Goal: Complete application form: Complete application form

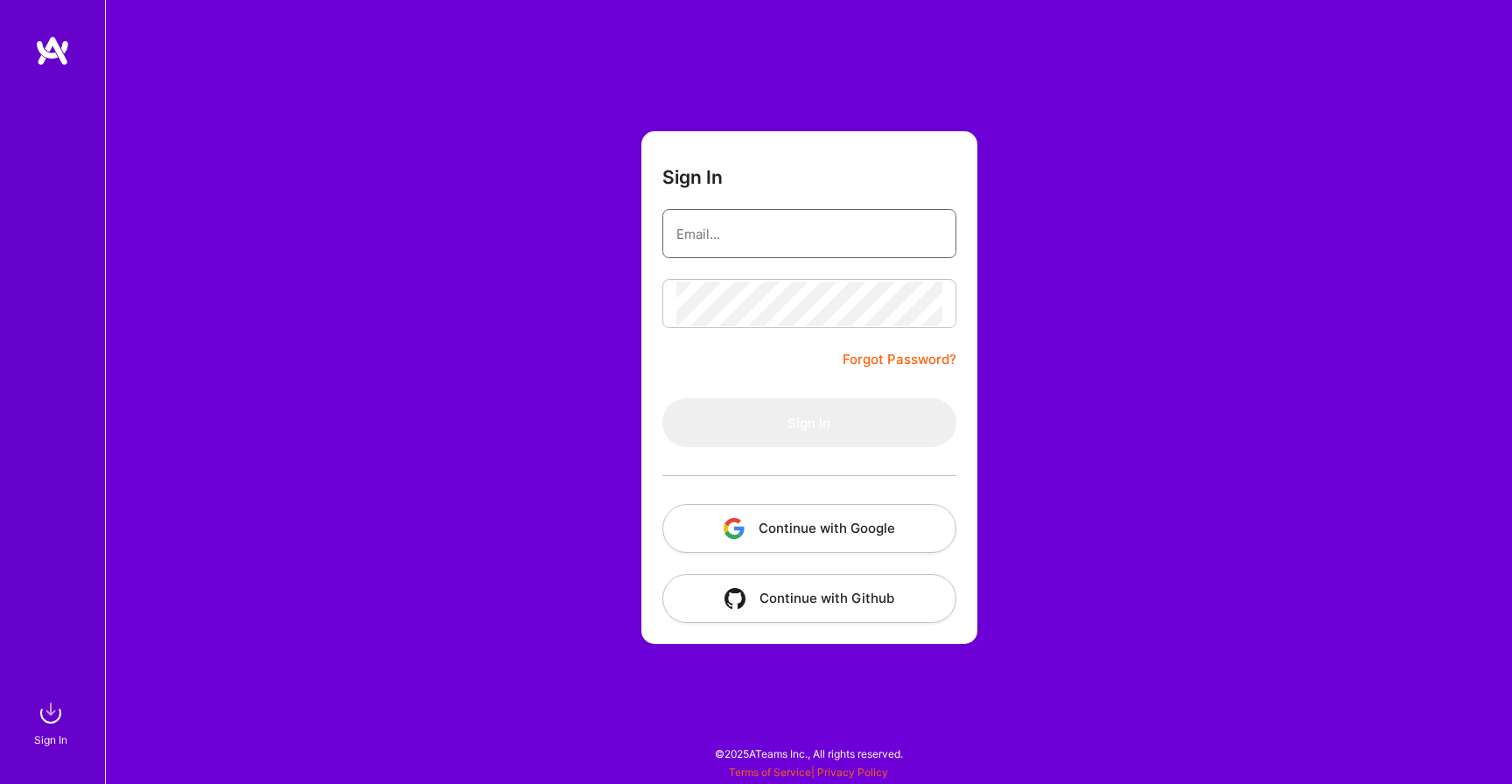
type input "[PERSON_NAME][DOMAIN_NAME][EMAIL_ADDRESS][DOMAIN_NAME]"
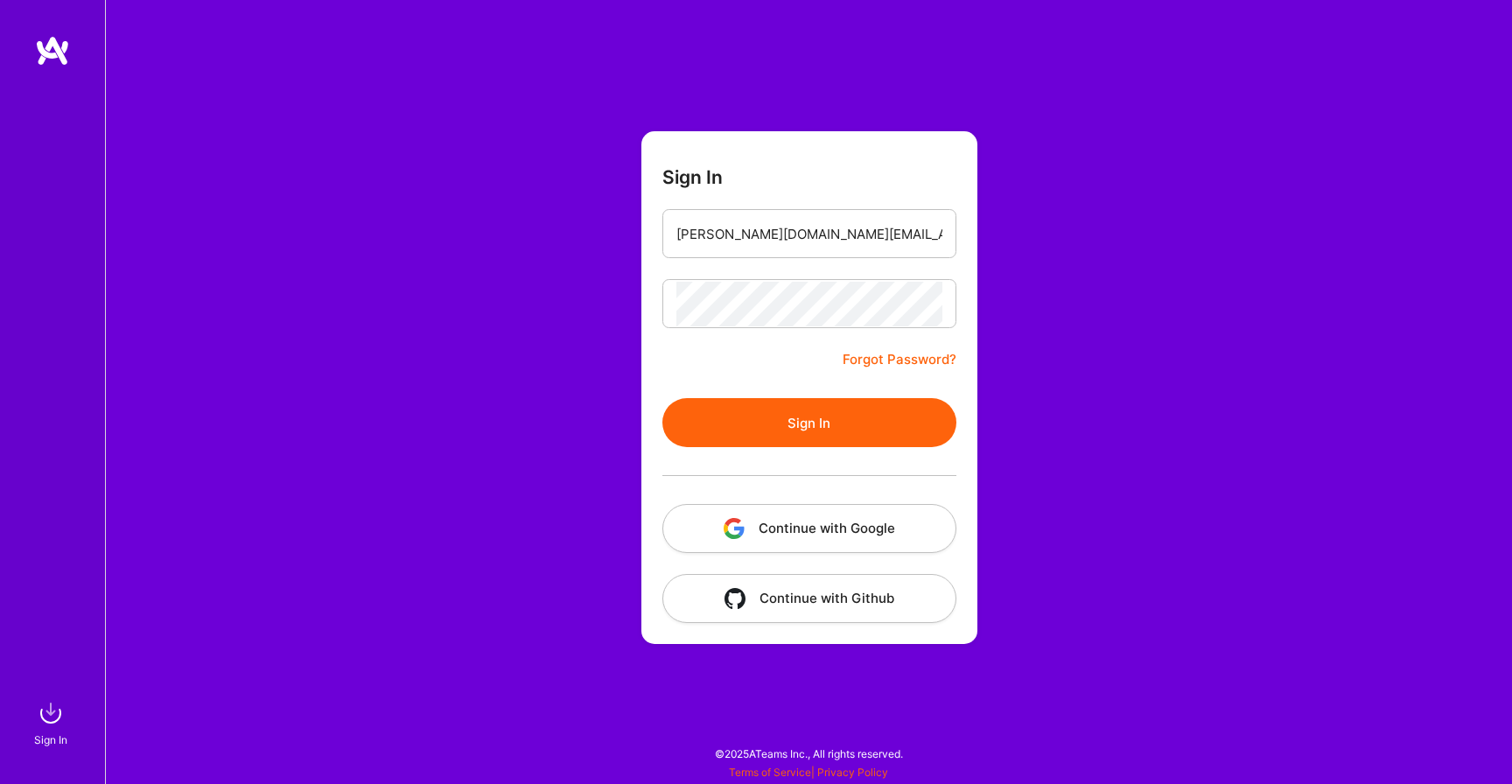
click at [716, 413] on button "Sign In" at bounding box center [809, 422] width 294 height 49
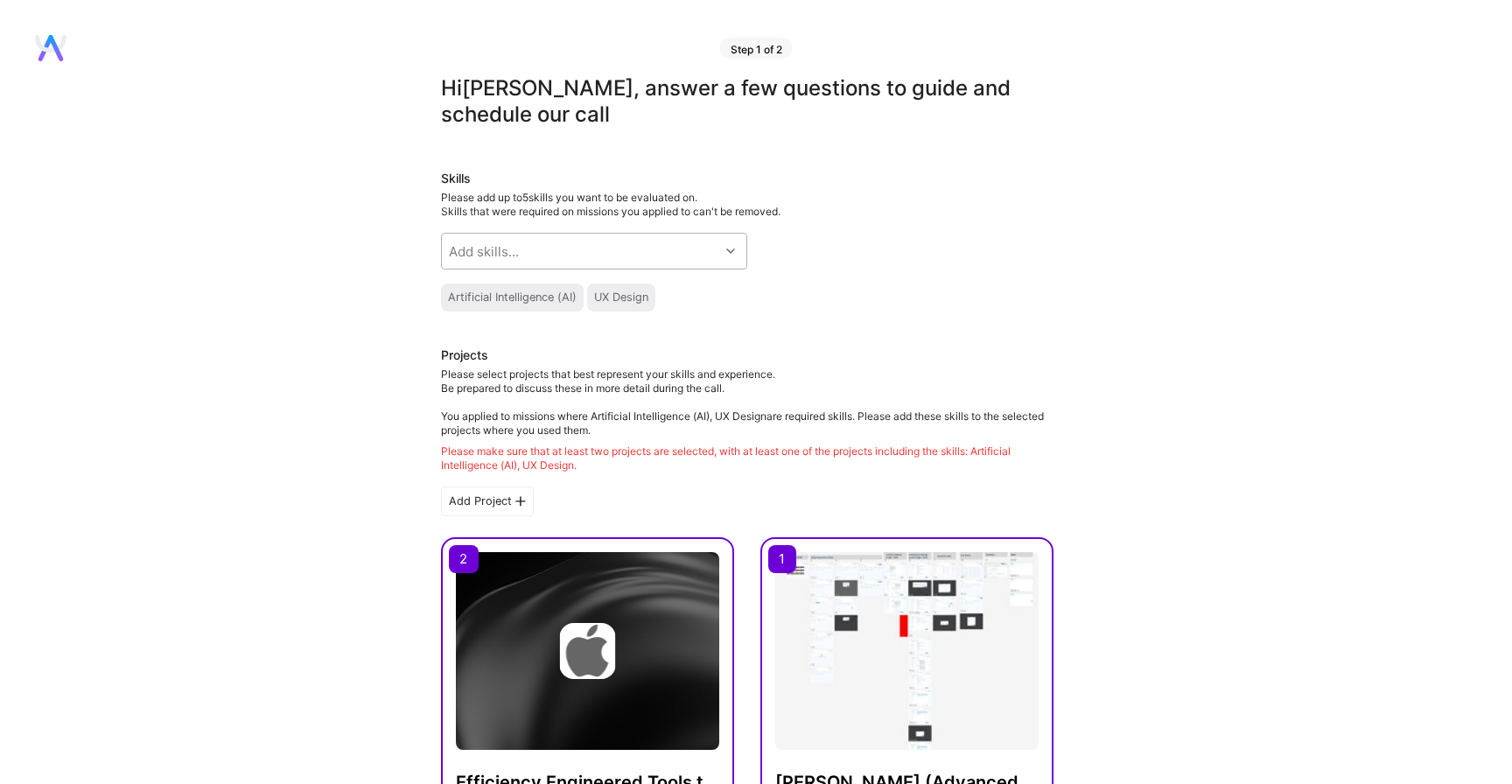
click at [562, 261] on div "Add skills..." at bounding box center [580, 251] width 277 height 35
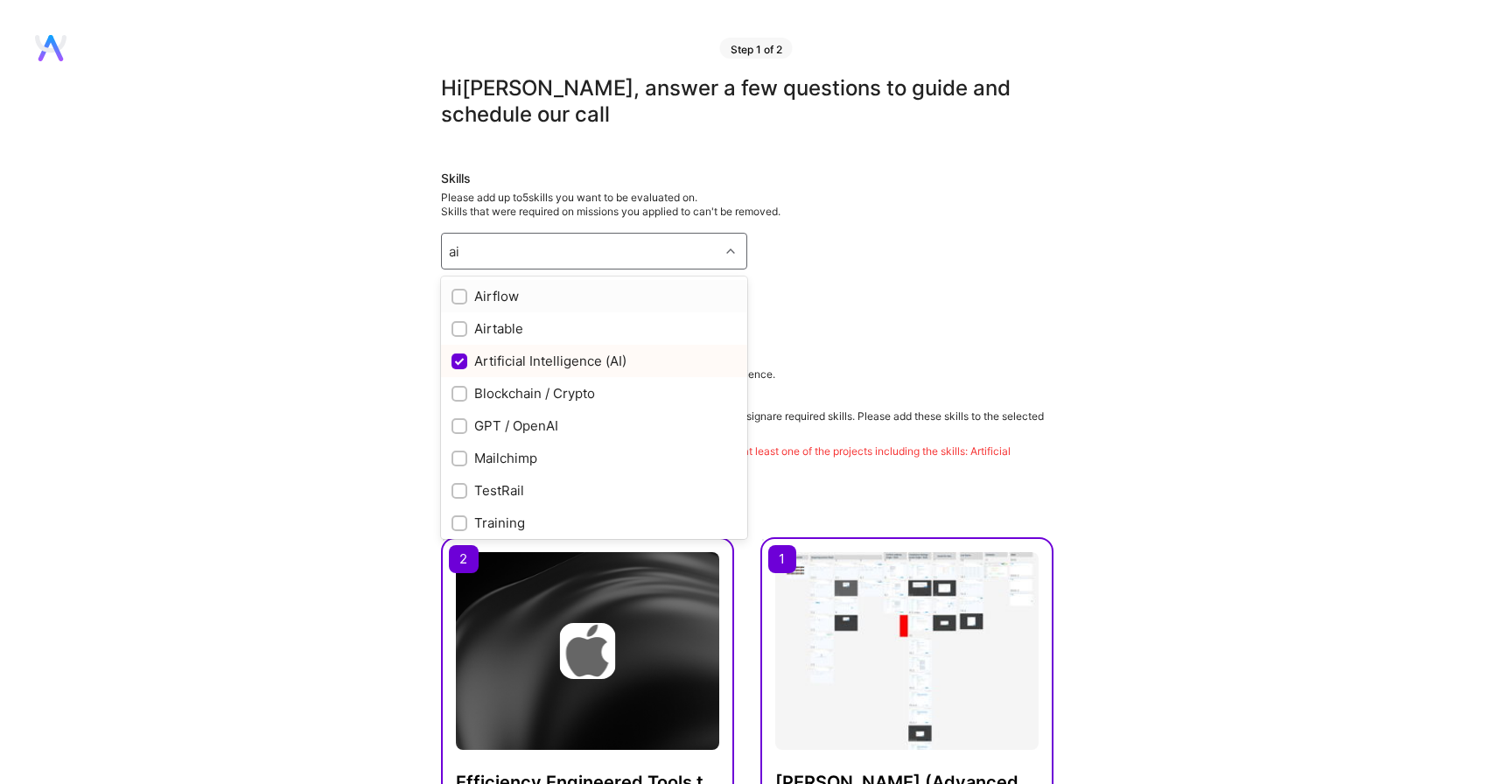
type input "a"
type input "ux"
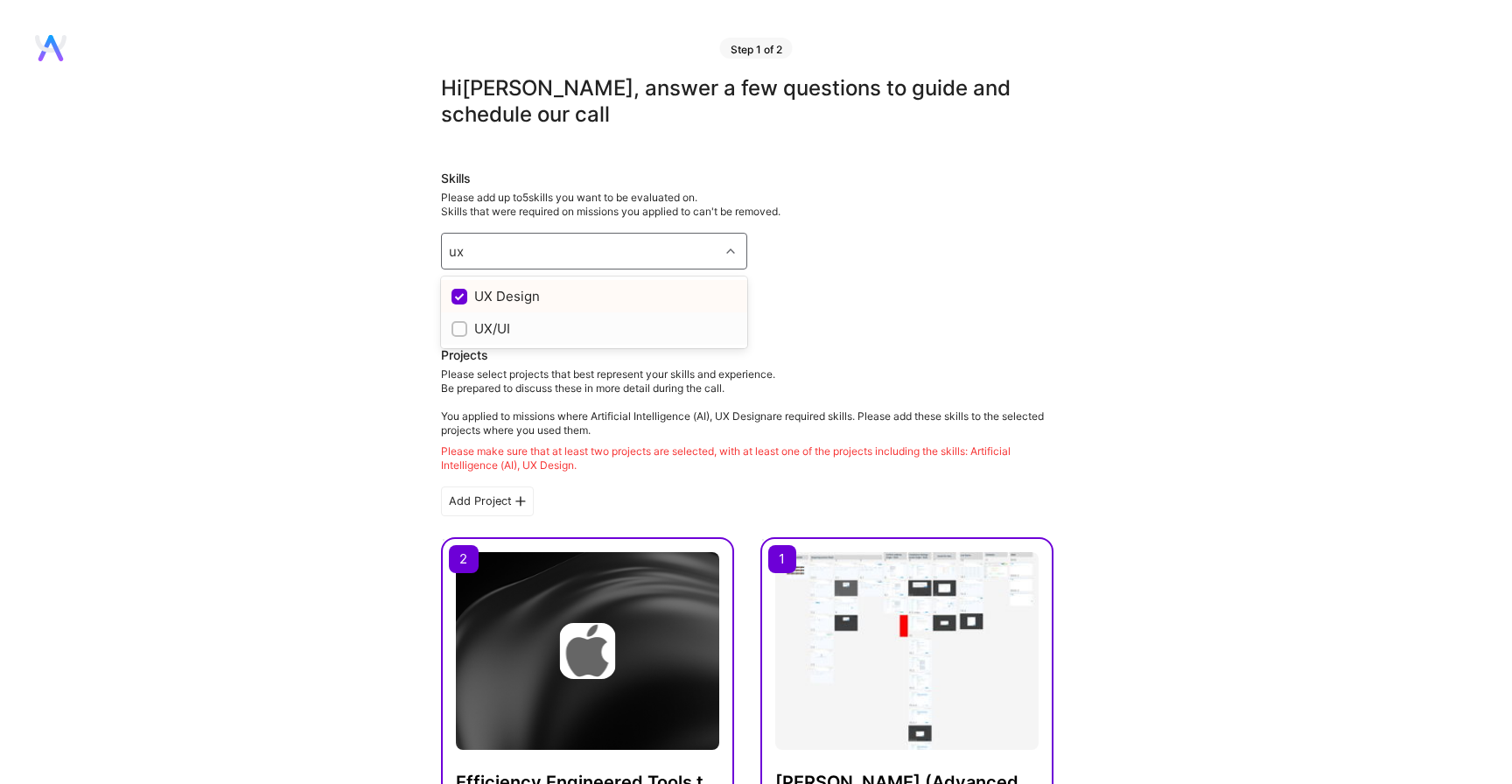
click at [457, 333] on input "checkbox" at bounding box center [461, 330] width 12 height 12
checkbox input "true"
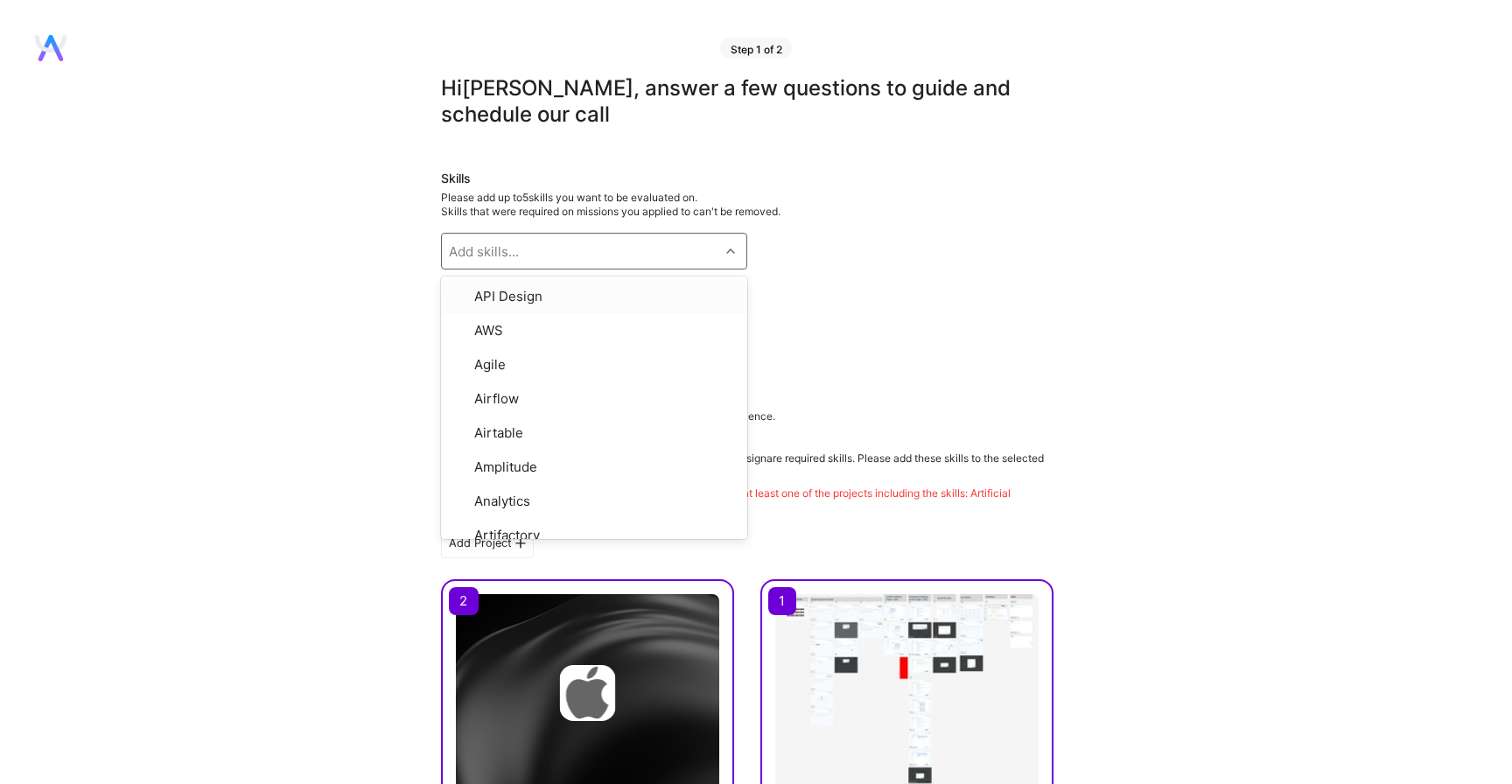
click at [499, 252] on div "Add skills..." at bounding box center [484, 251] width 70 height 18
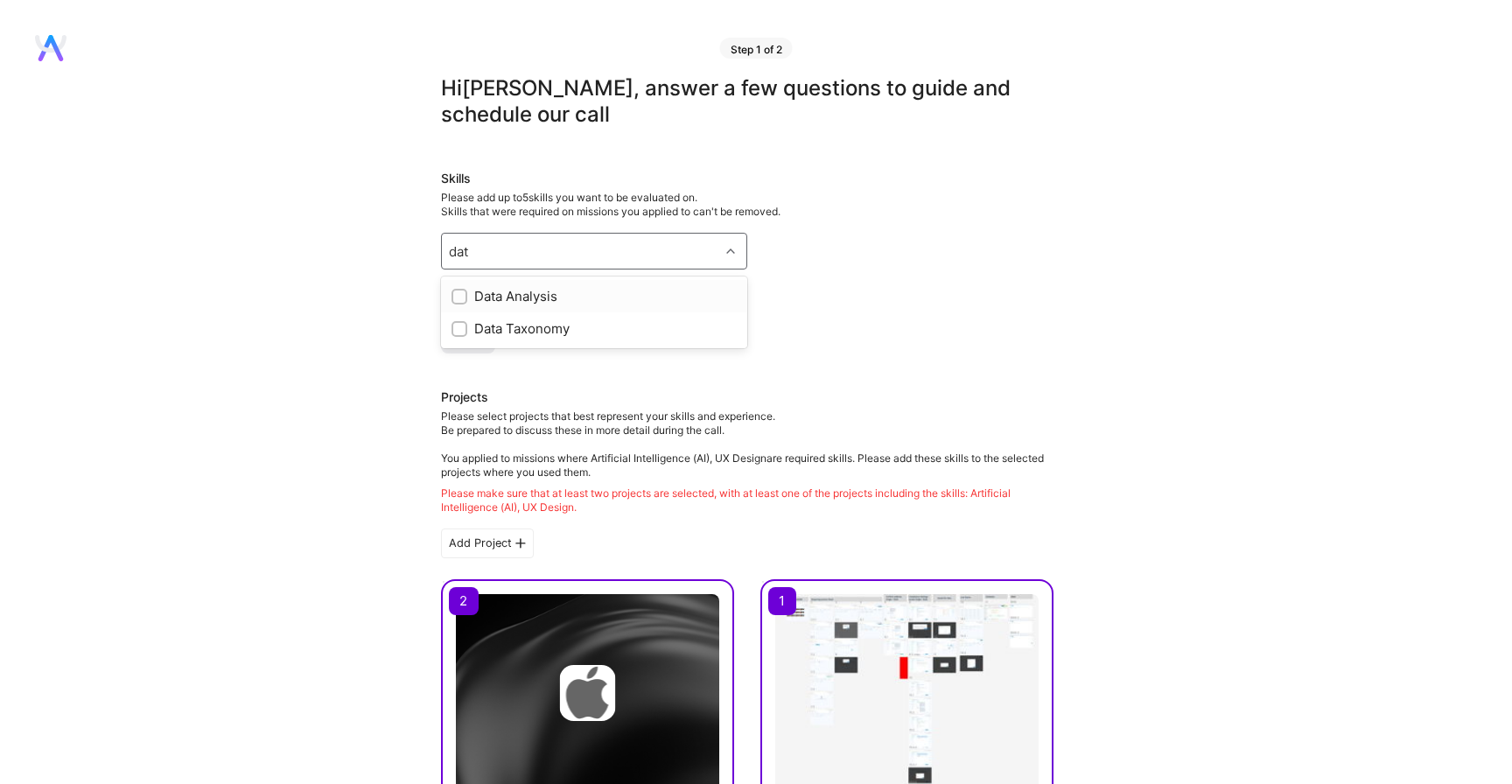
type input "data"
checkbox input "true"
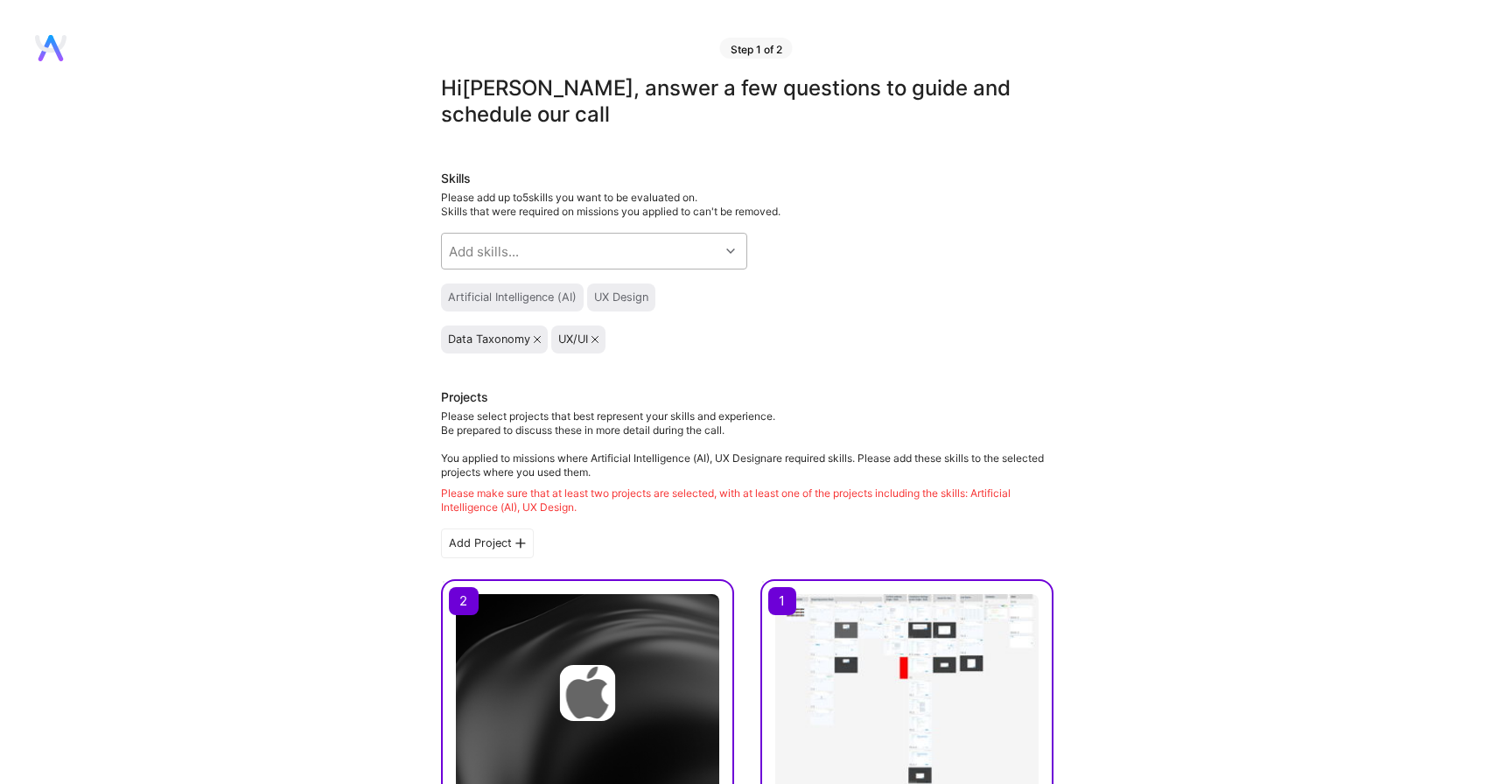
click at [537, 339] on icon at bounding box center [537, 340] width 7 height 7
click at [545, 243] on div "Add skills..." at bounding box center [580, 251] width 277 height 35
type input "data"
checkbox input "true"
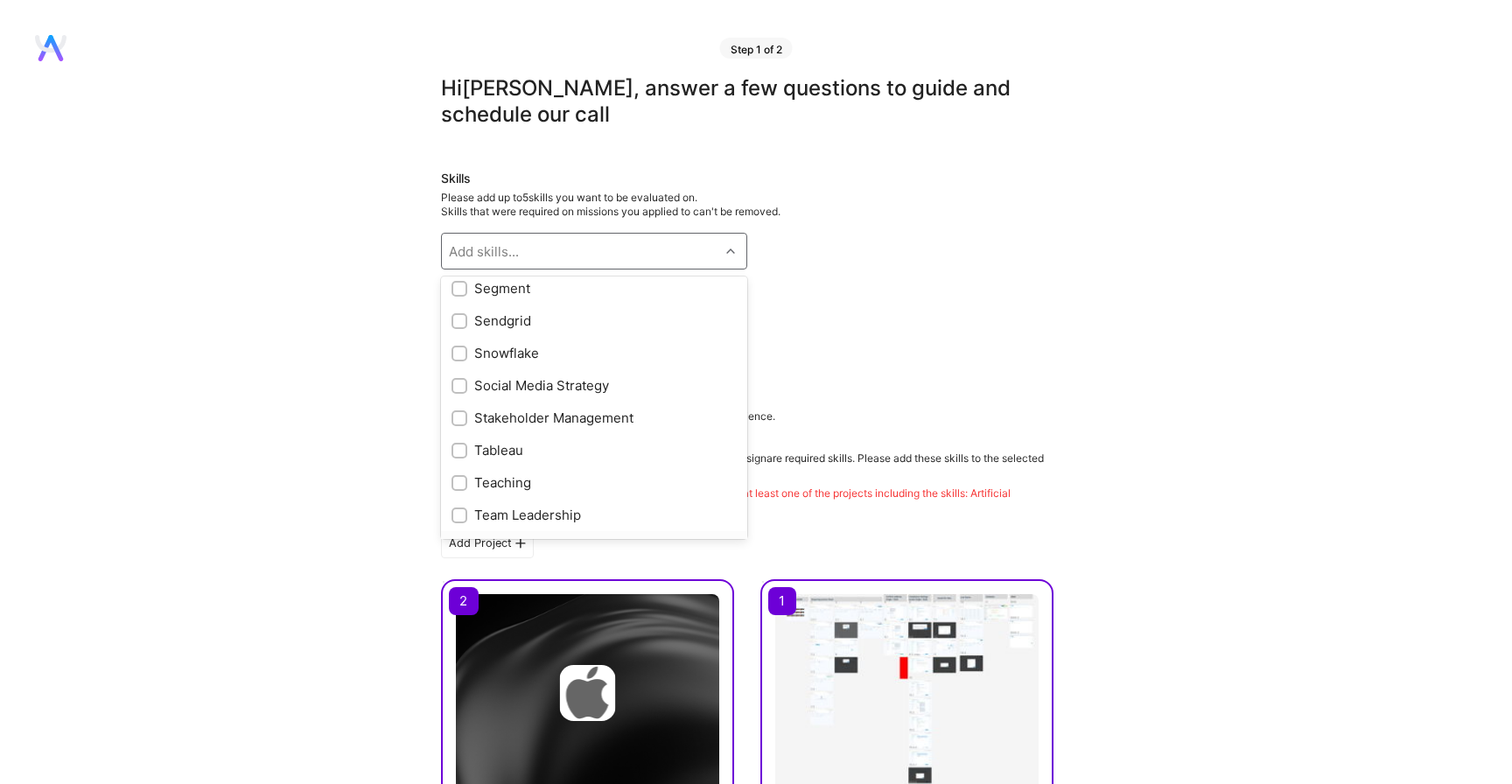
scroll to position [1931, 0]
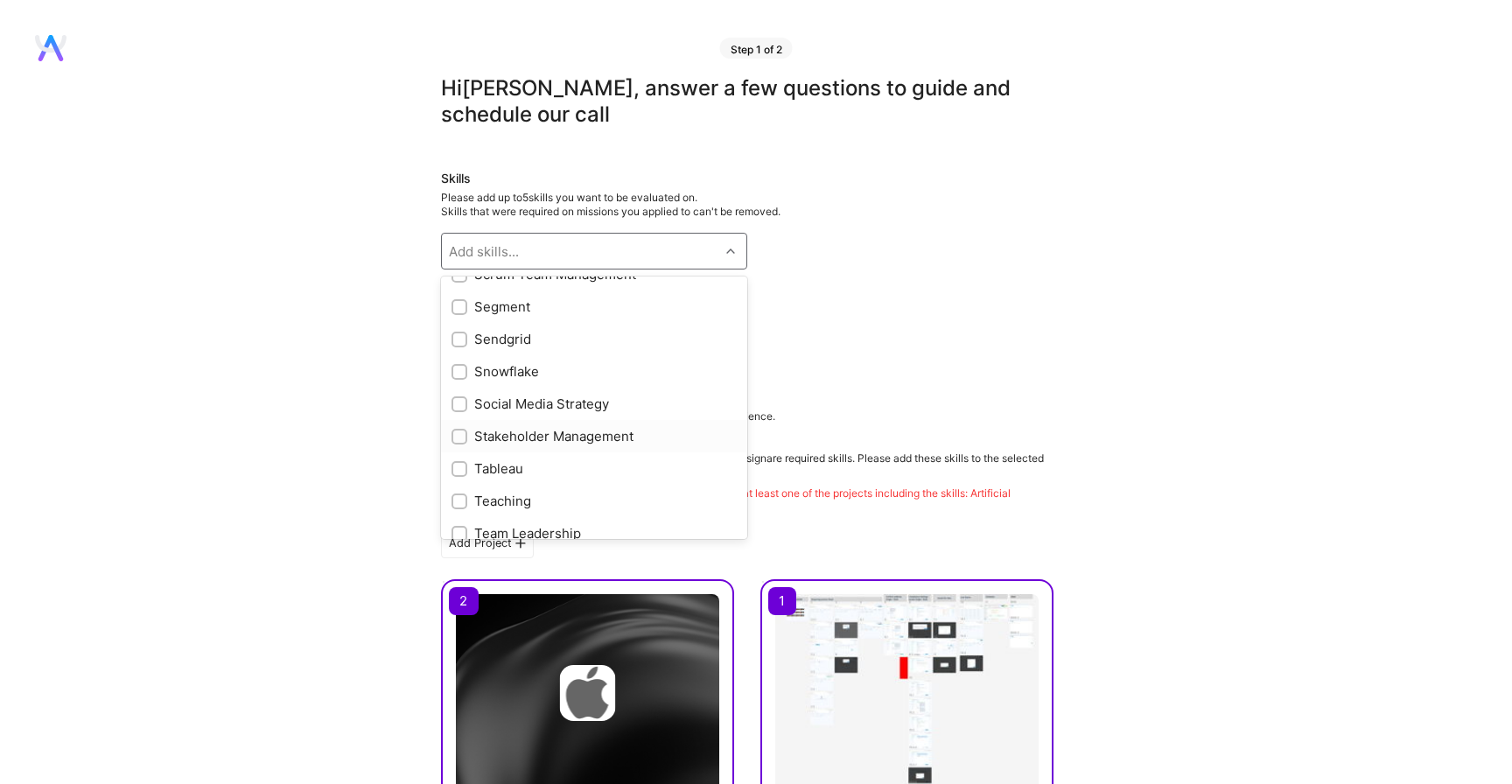
click at [517, 439] on div "Stakeholder Management" at bounding box center [594, 435] width 285 height 18
checkbox input "true"
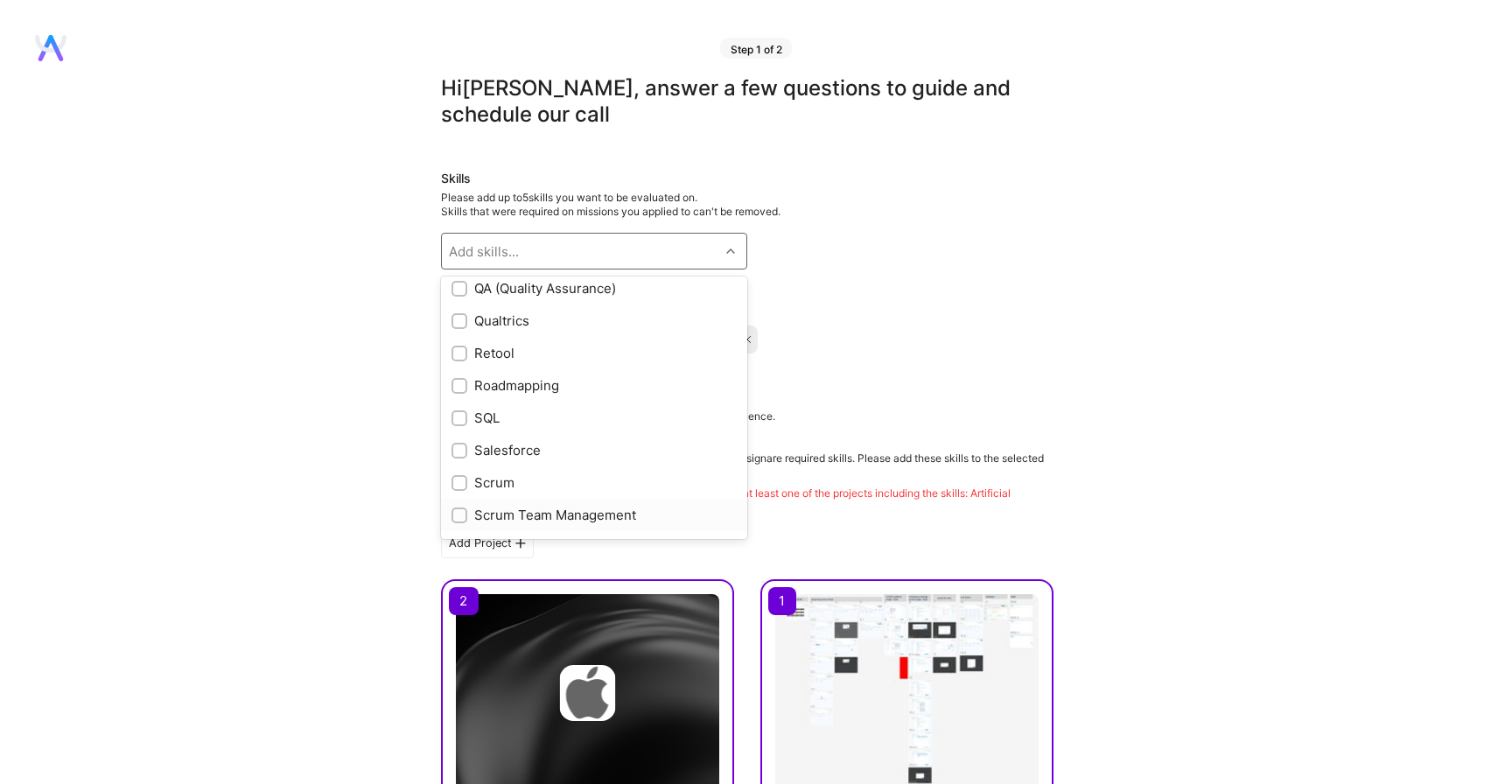
scroll to position [1687, 0]
click at [463, 390] on input "checkbox" at bounding box center [461, 390] width 12 height 12
checkbox input "true"
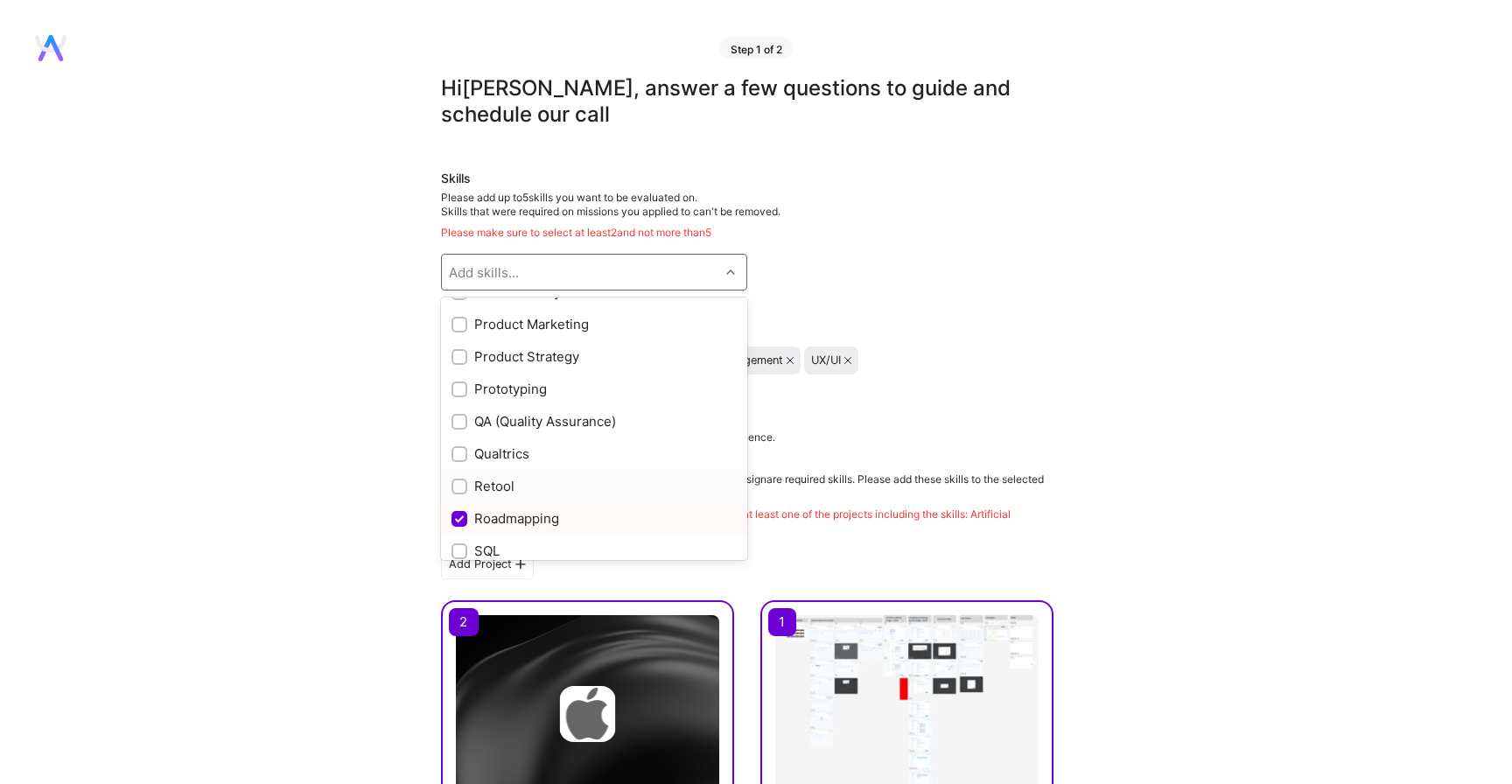
scroll to position [1578, 0]
click at [463, 362] on input "checkbox" at bounding box center [461, 360] width 12 height 12
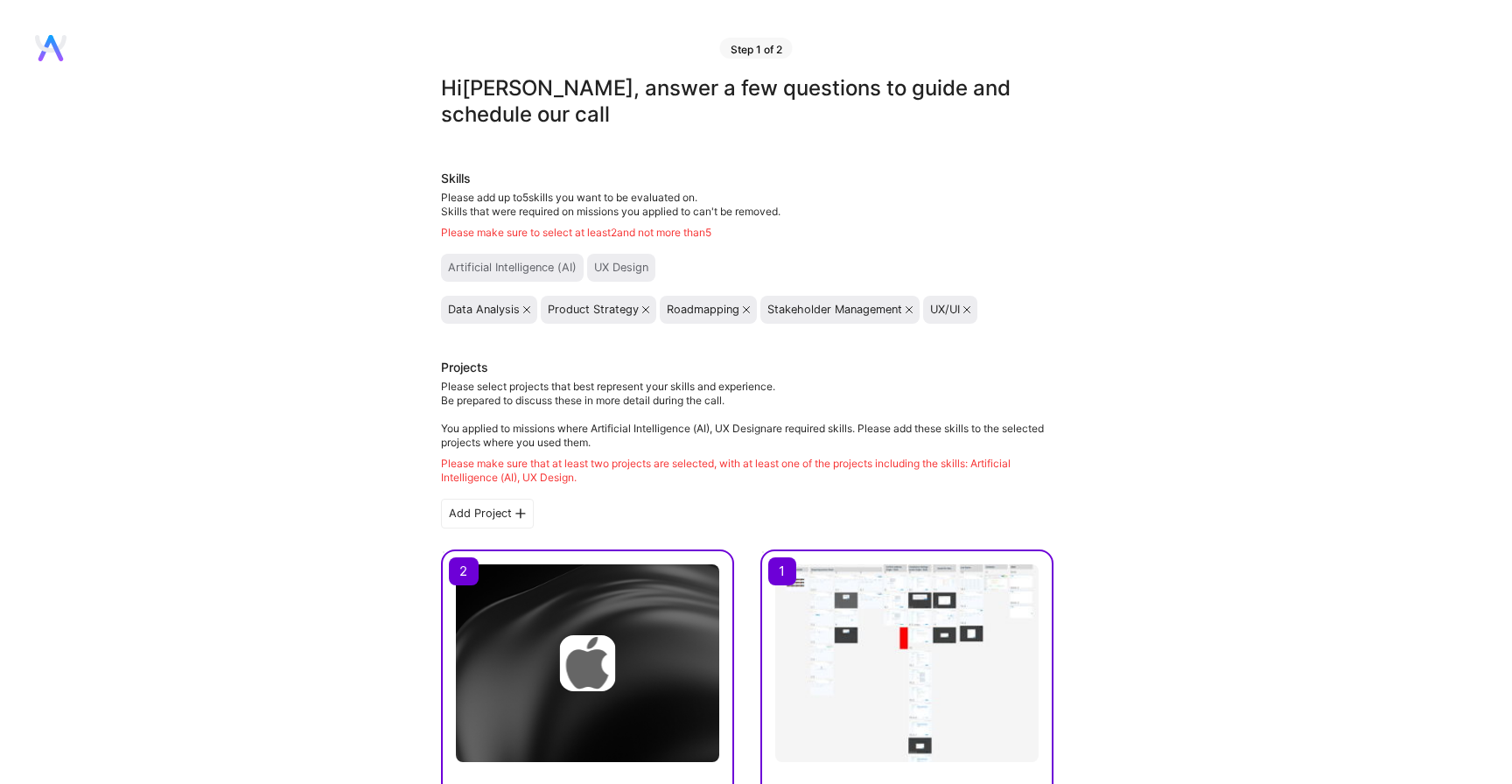
click at [967, 310] on icon at bounding box center [967, 310] width 7 height 7
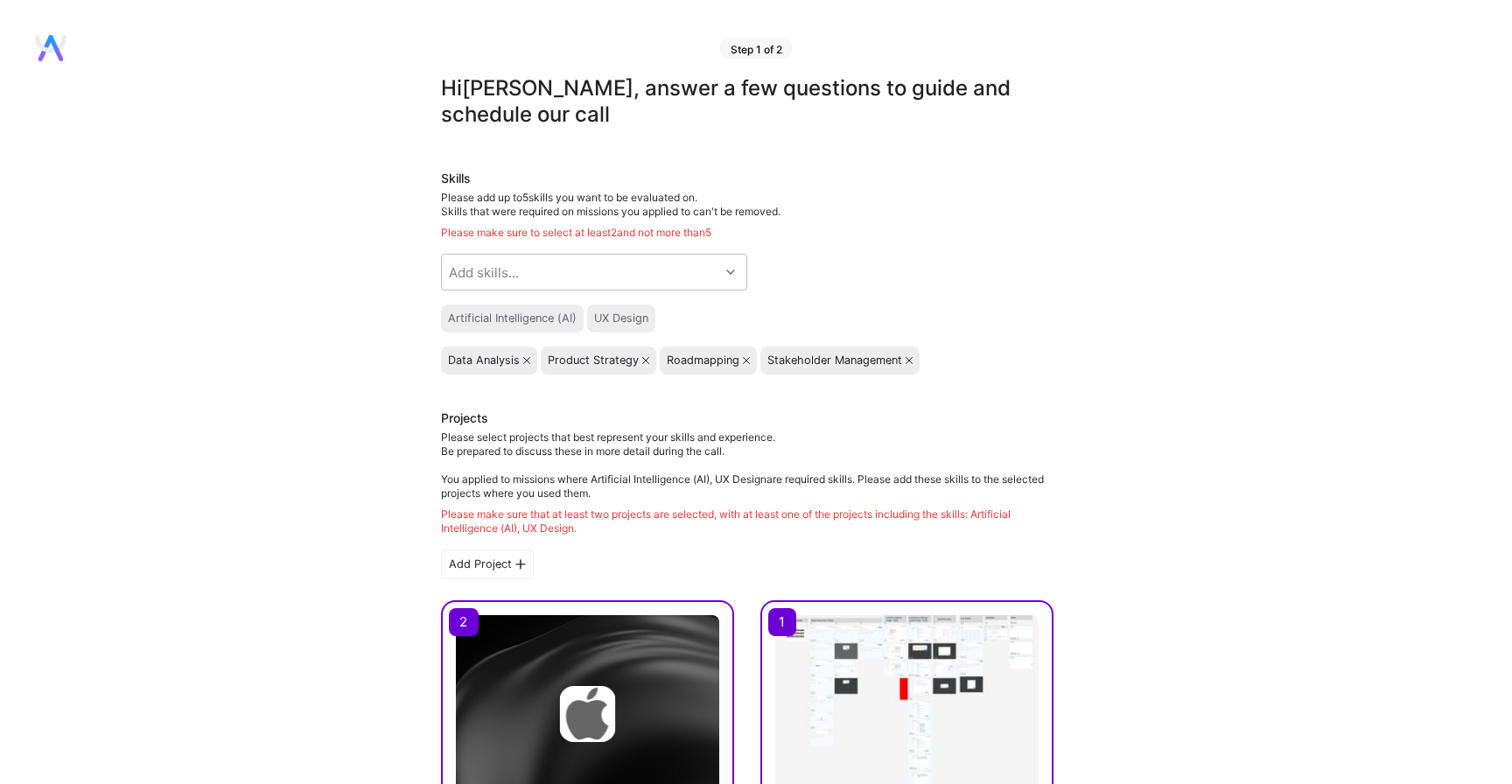
scroll to position [30, 0]
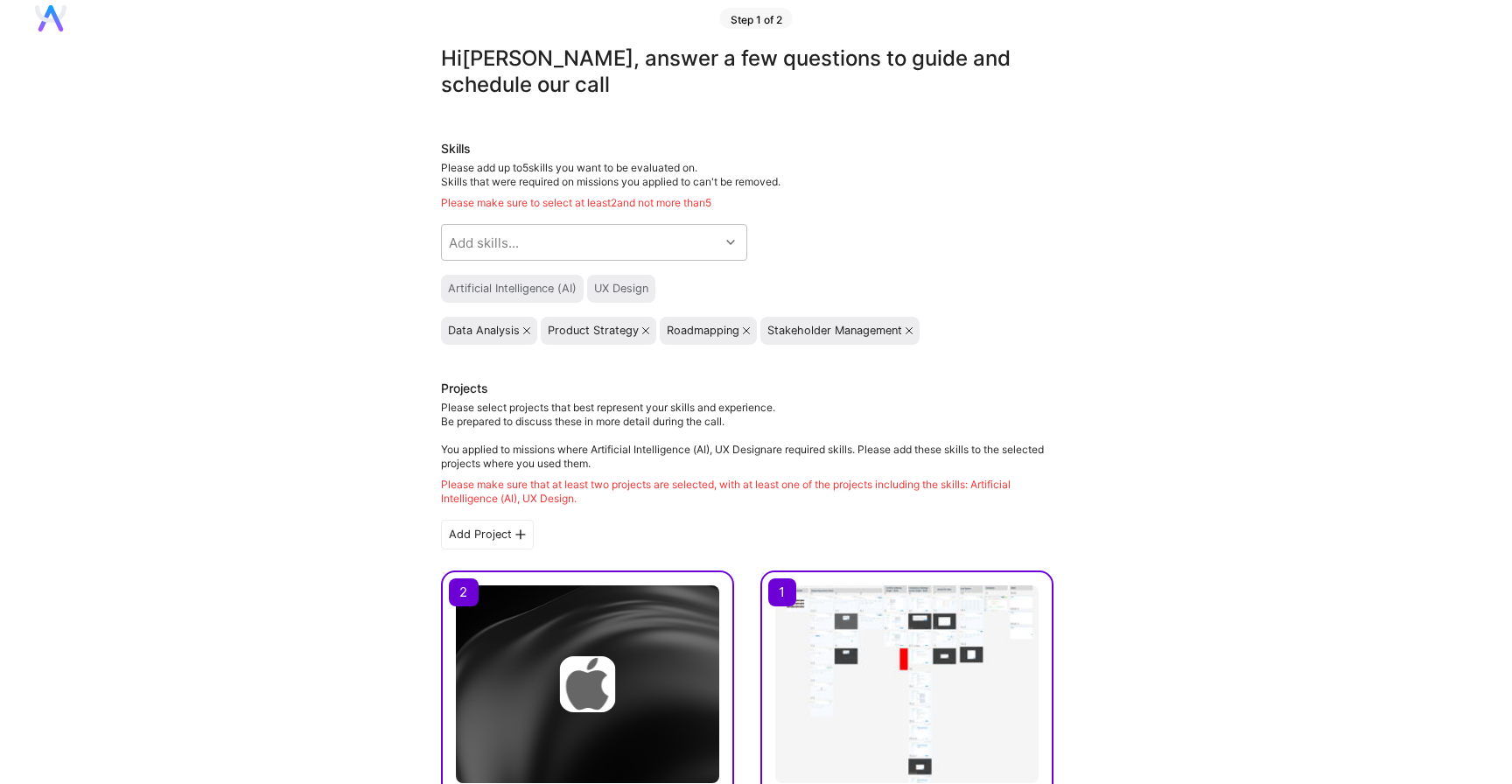
click at [792, 357] on div "Hi [PERSON_NAME] , answer a few questions to guide and schedule our call Skills…" at bounding box center [747, 783] width 613 height 1476
click at [745, 332] on icon at bounding box center [746, 331] width 7 height 7
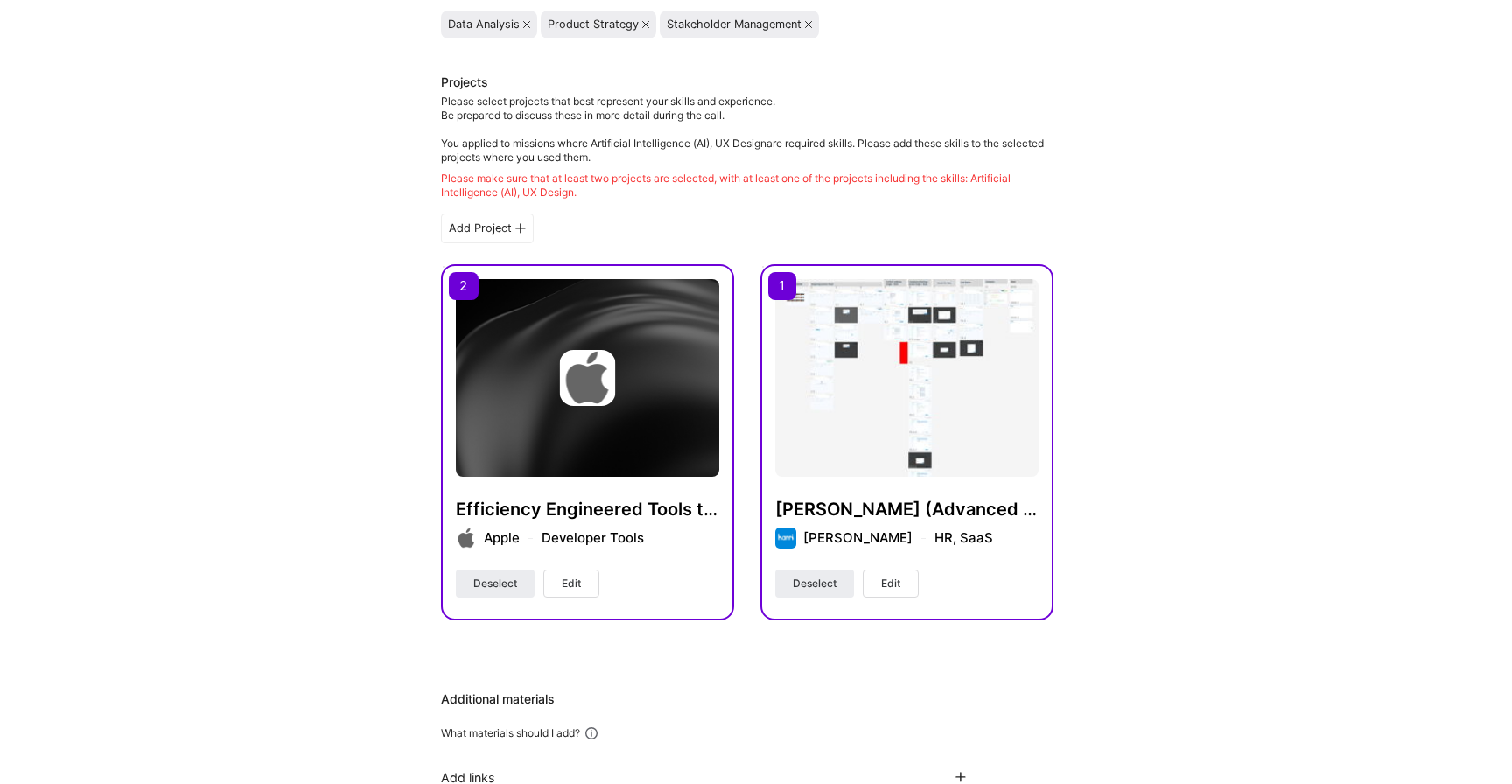
scroll to position [356, 0]
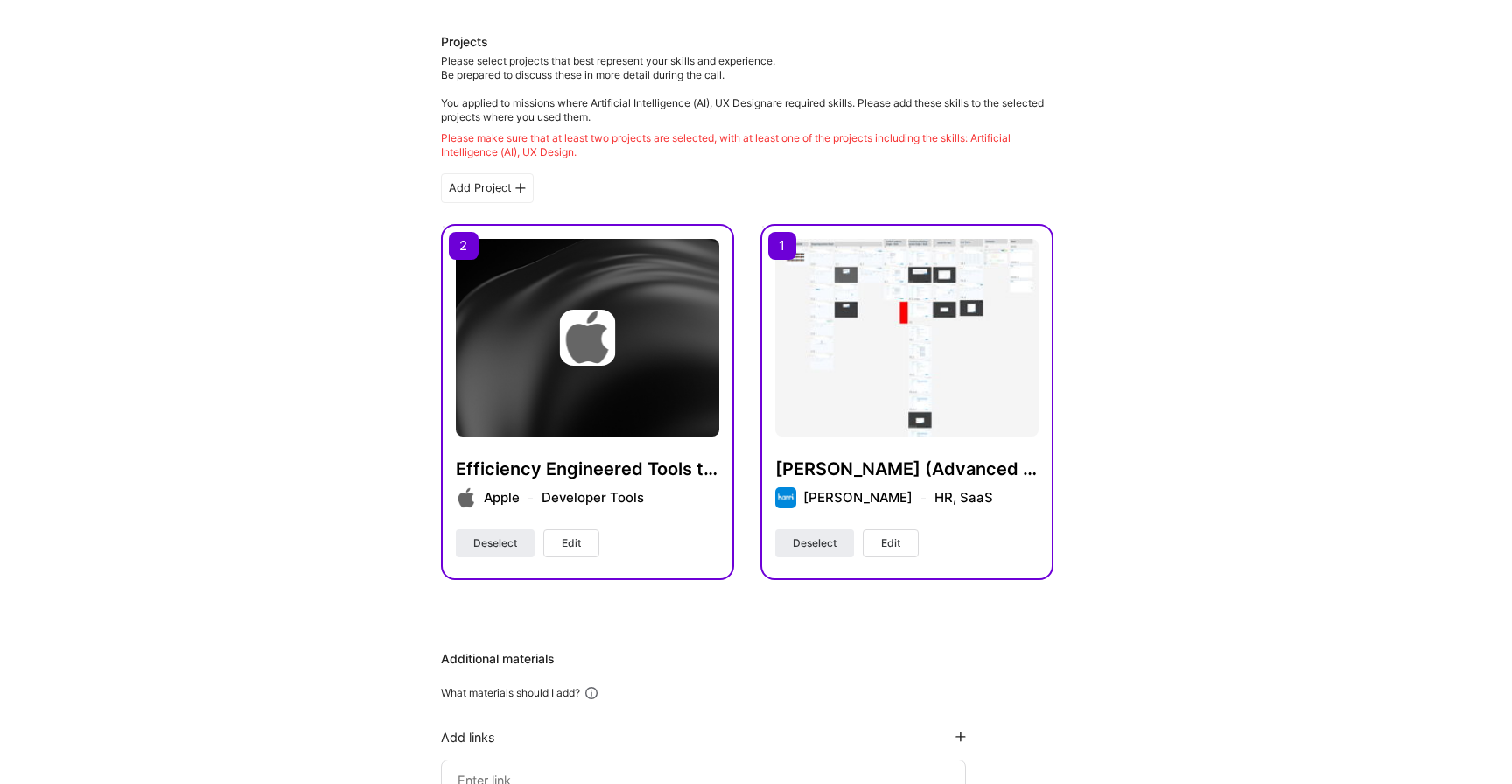
click at [562, 411] on img at bounding box center [587, 337] width 263 height 198
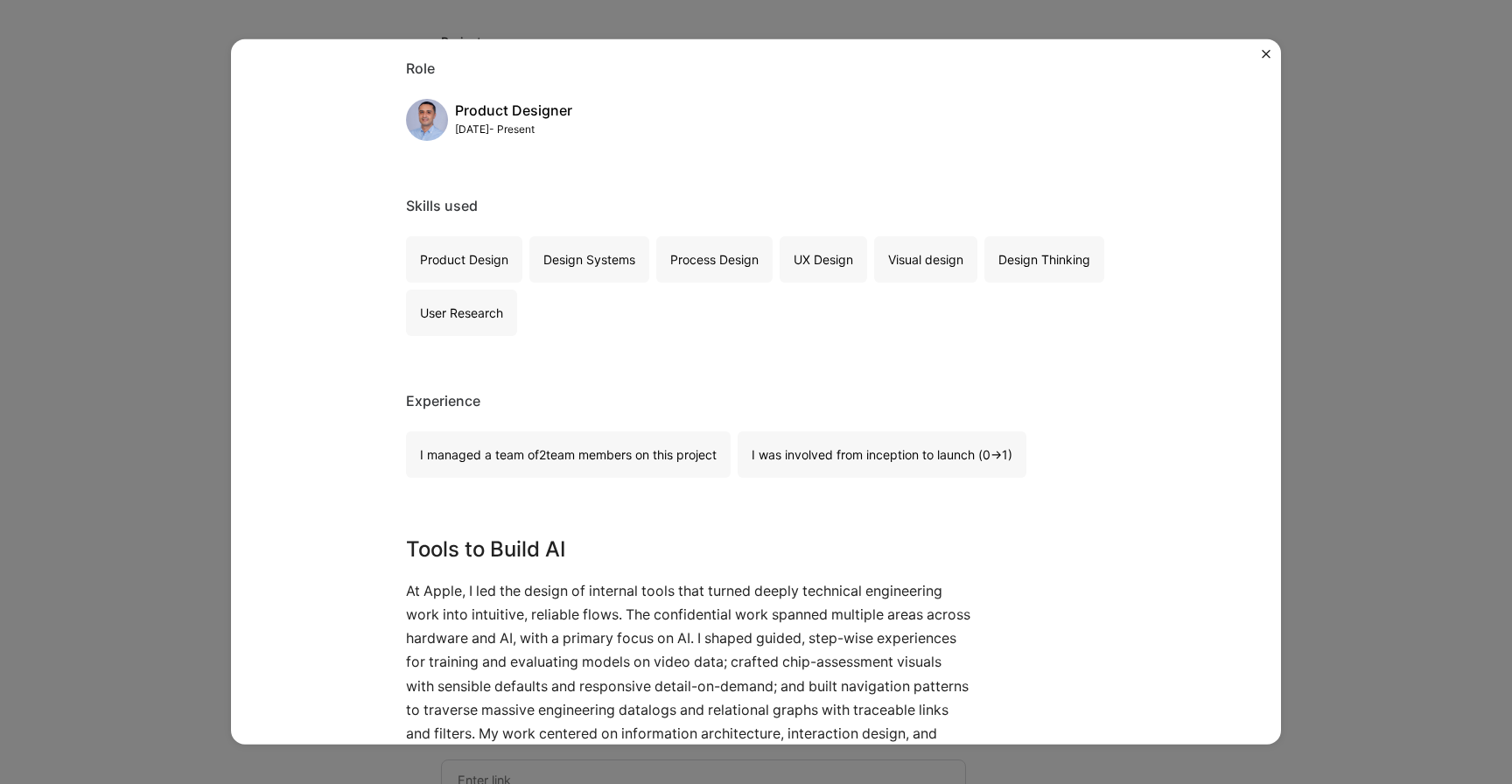
scroll to position [217, 0]
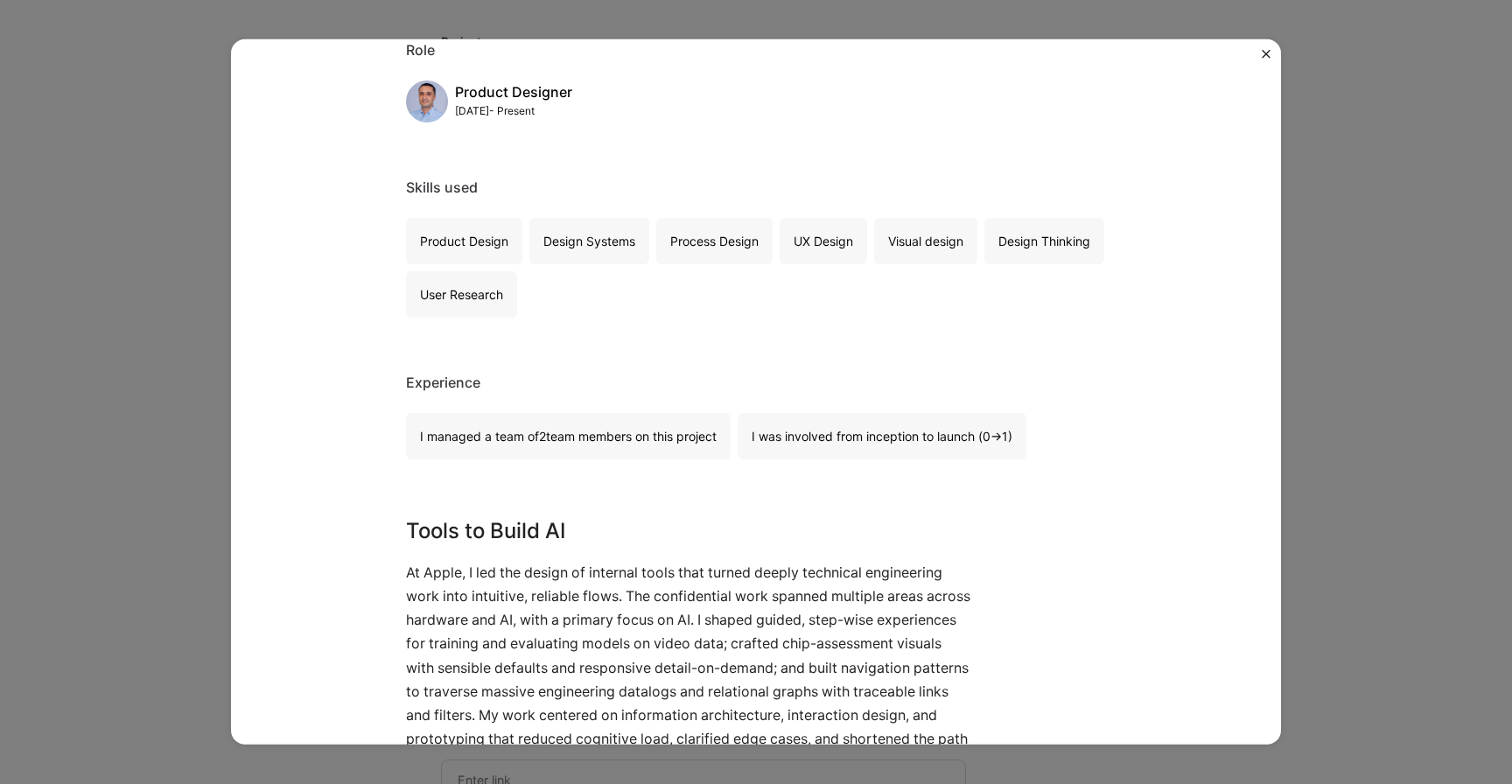
click at [609, 224] on div "Design Systems" at bounding box center [589, 241] width 120 height 47
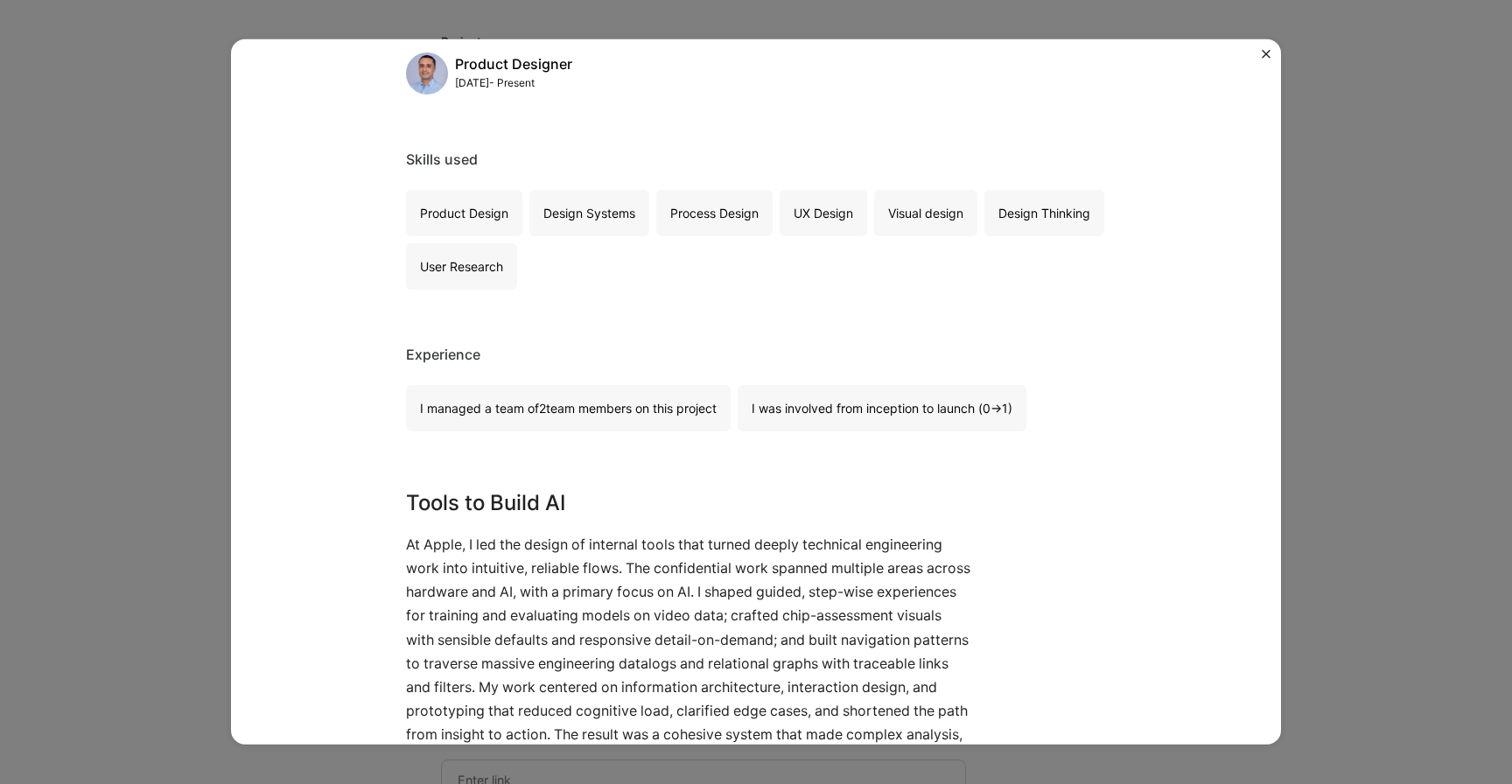
scroll to position [0, 0]
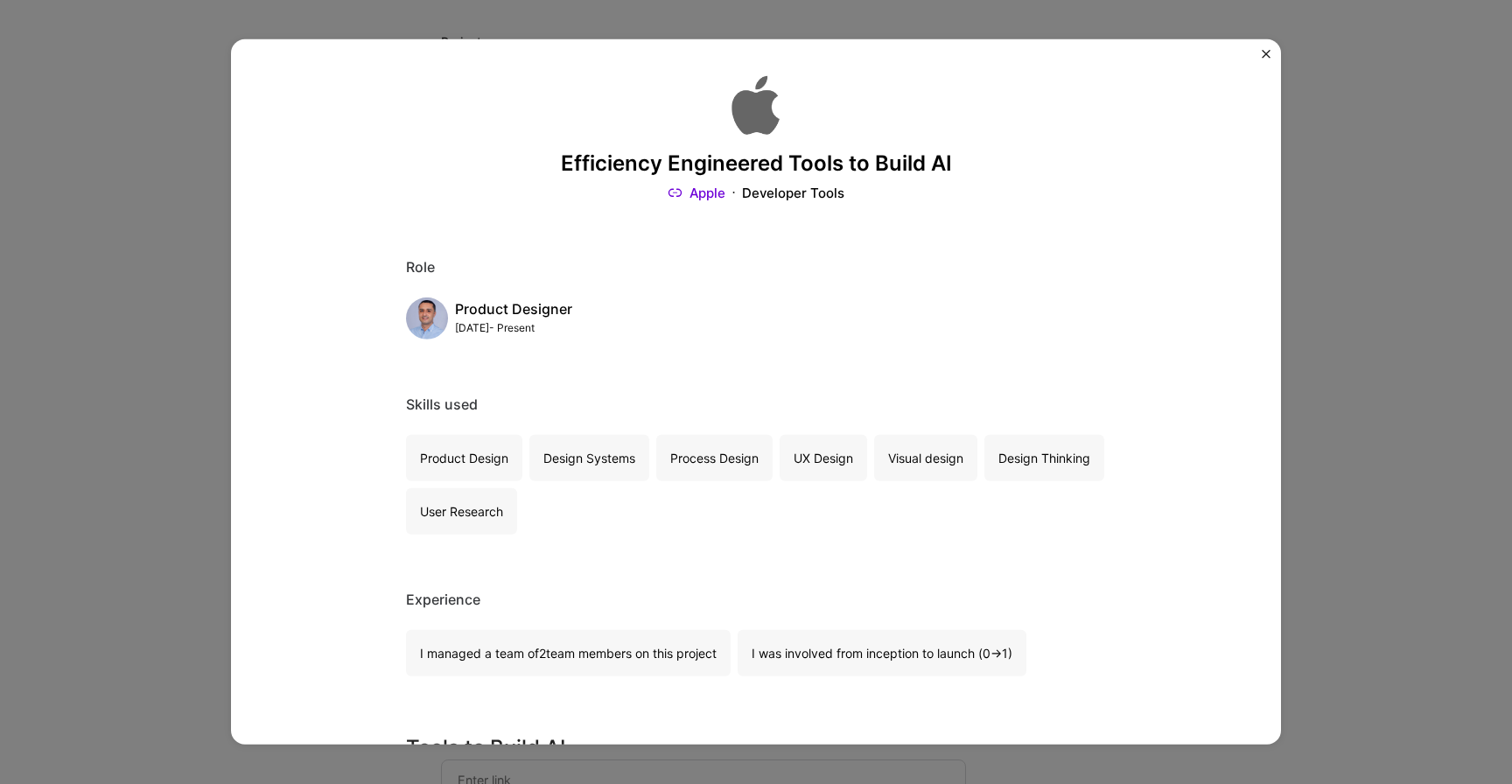
click at [1269, 54] on img "Close" at bounding box center [1266, 54] width 9 height 9
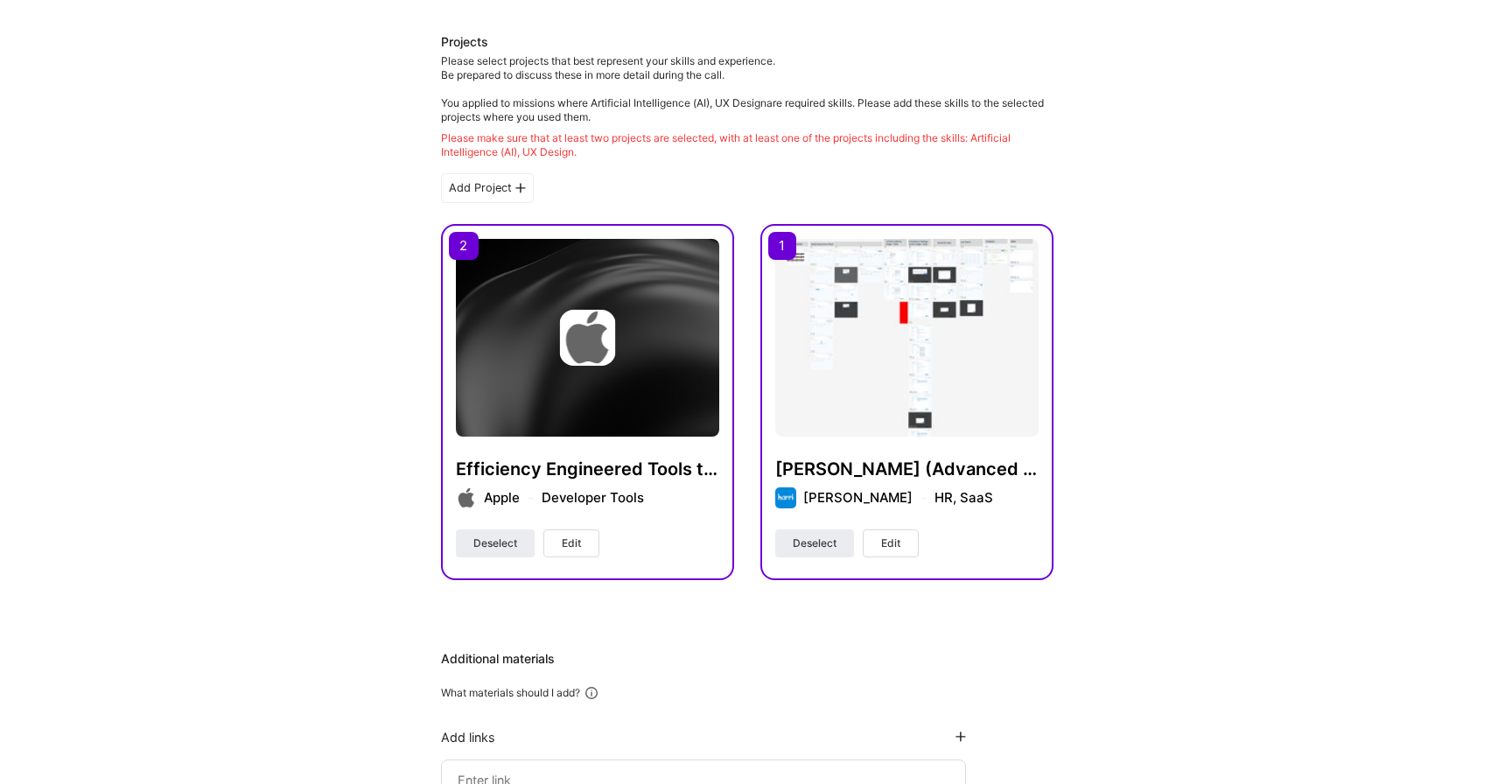
click at [566, 548] on span "Edit" at bounding box center [572, 543] width 19 height 16
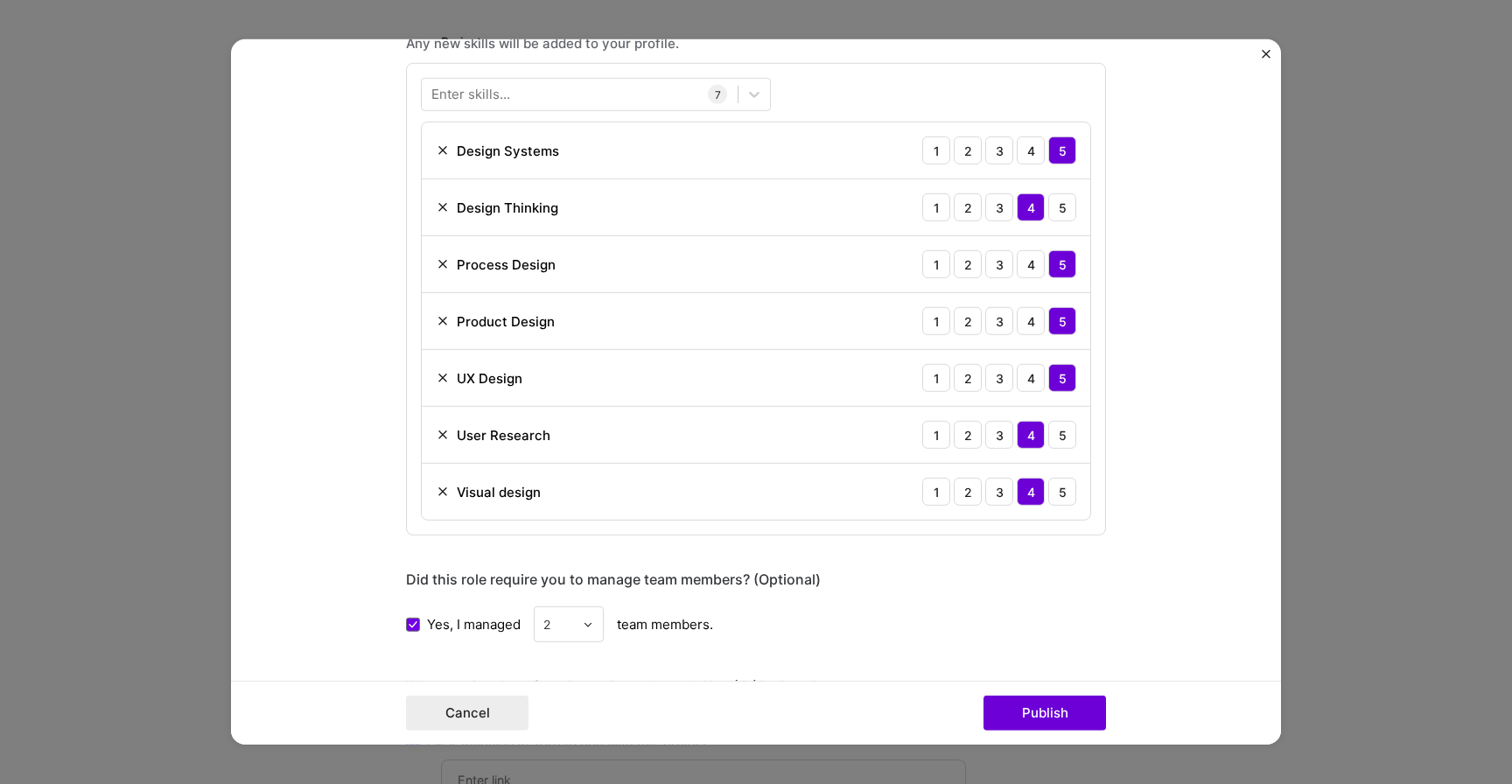
scroll to position [829, 0]
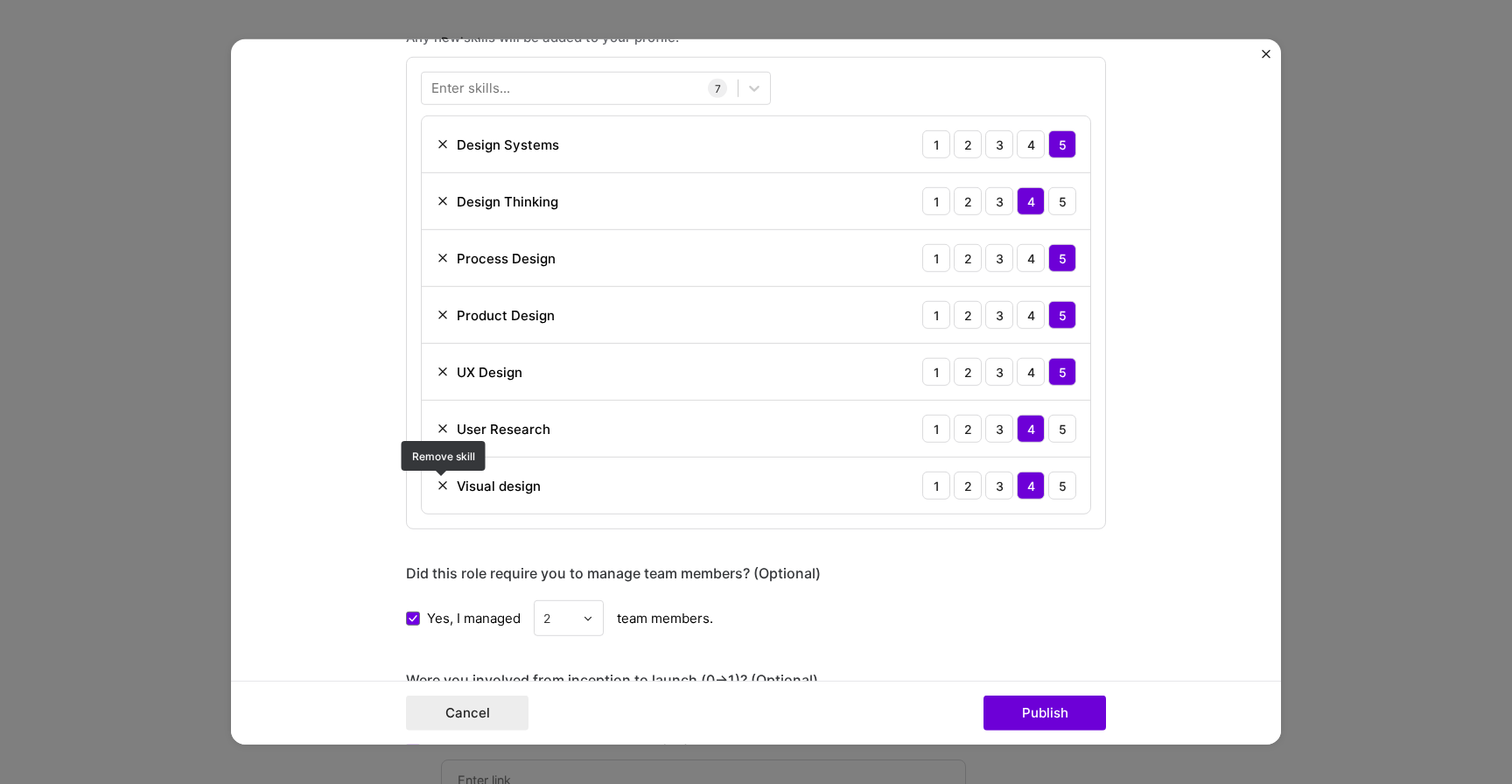
click at [443, 485] on img at bounding box center [443, 486] width 14 height 14
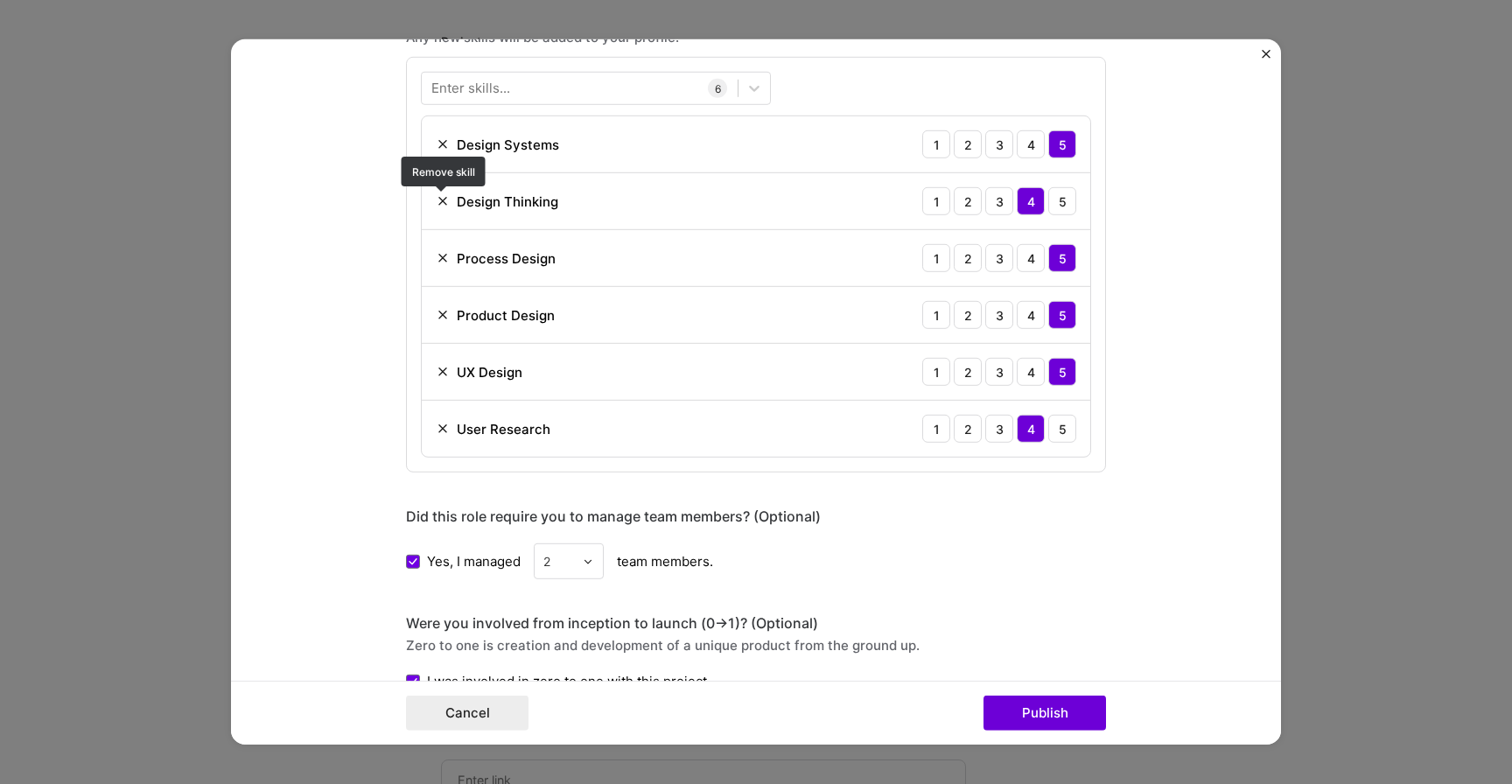
click at [442, 198] on img at bounding box center [443, 201] width 14 height 14
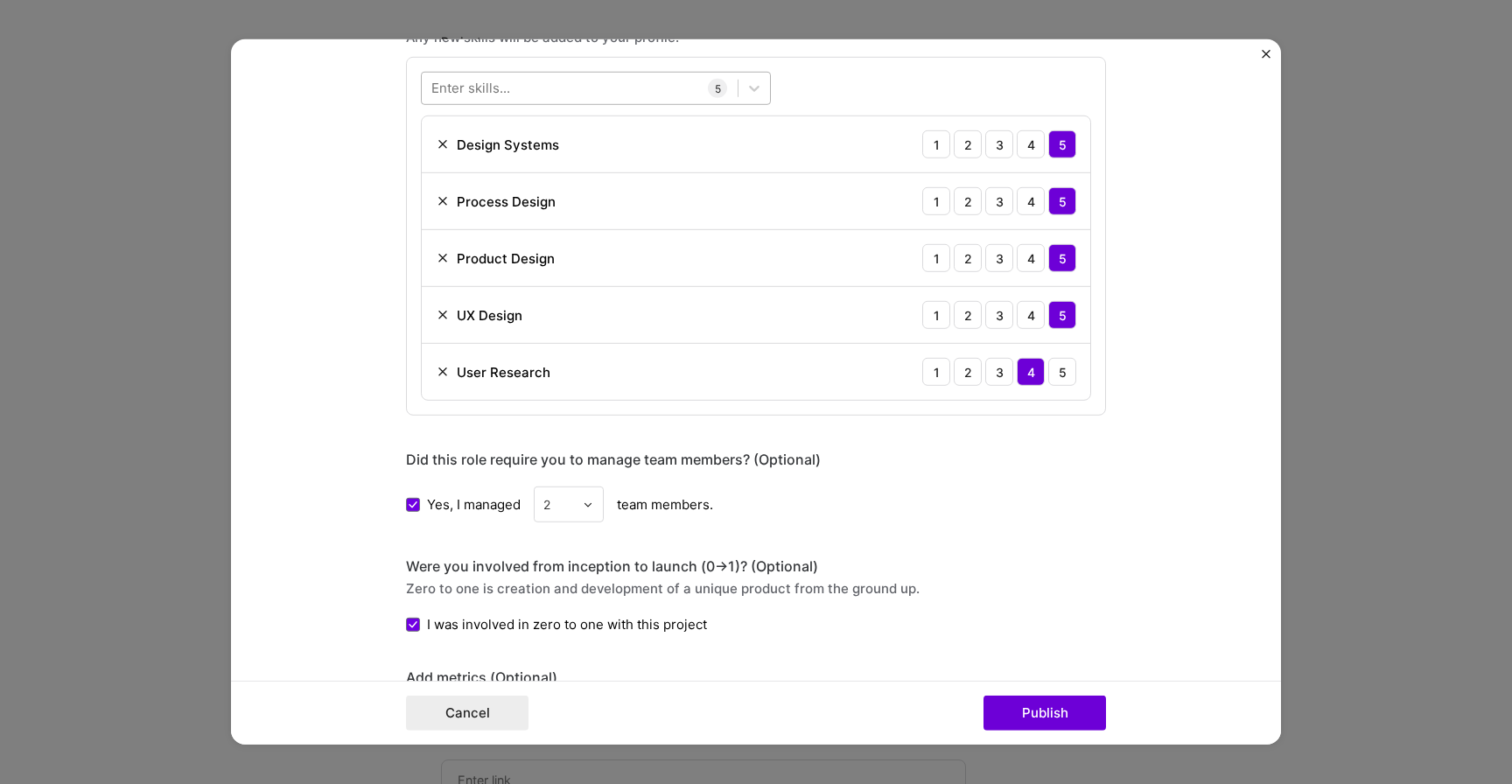
click at [510, 91] on div at bounding box center [580, 88] width 316 height 29
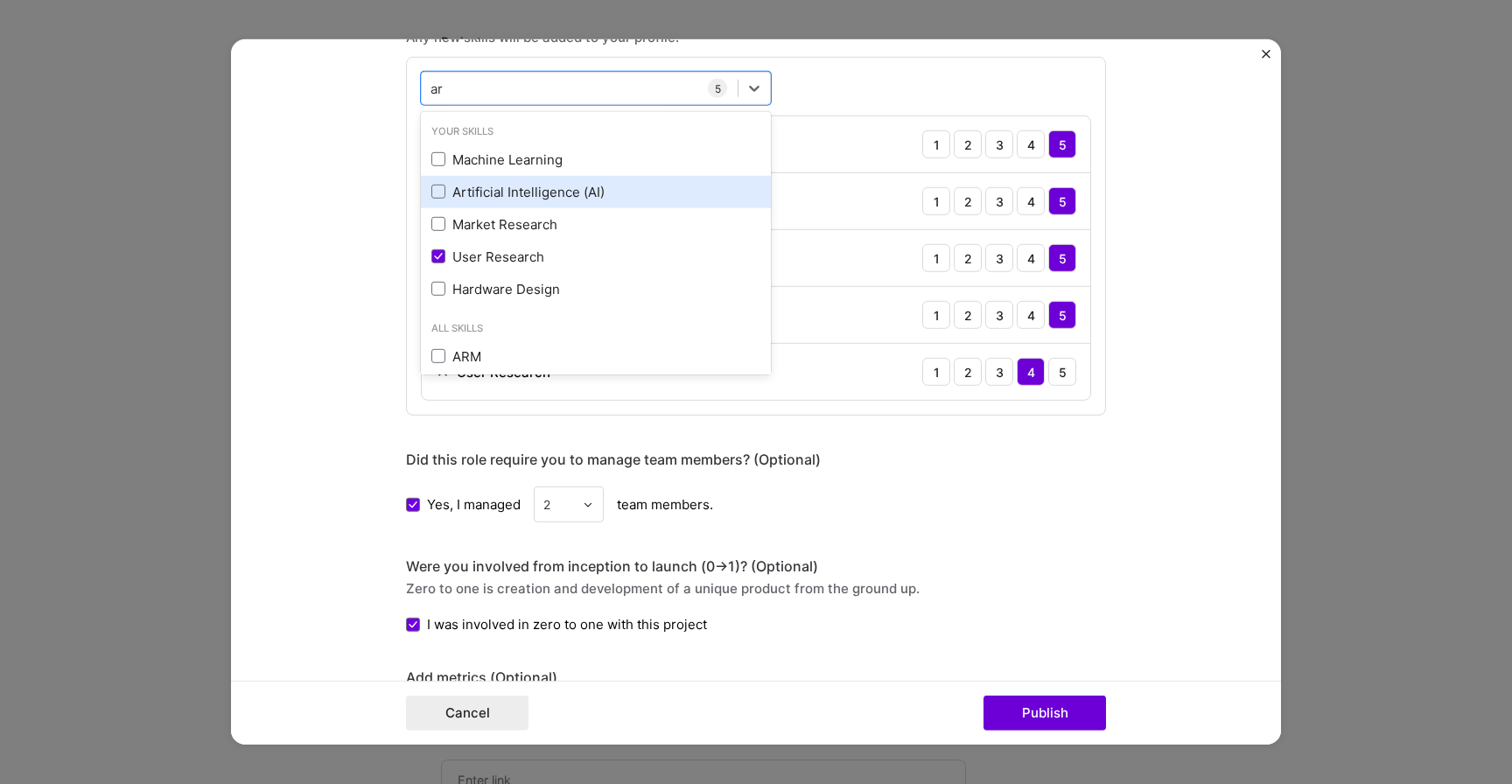
click at [448, 199] on div "Artificial Intelligence (AI)" at bounding box center [595, 191] width 329 height 18
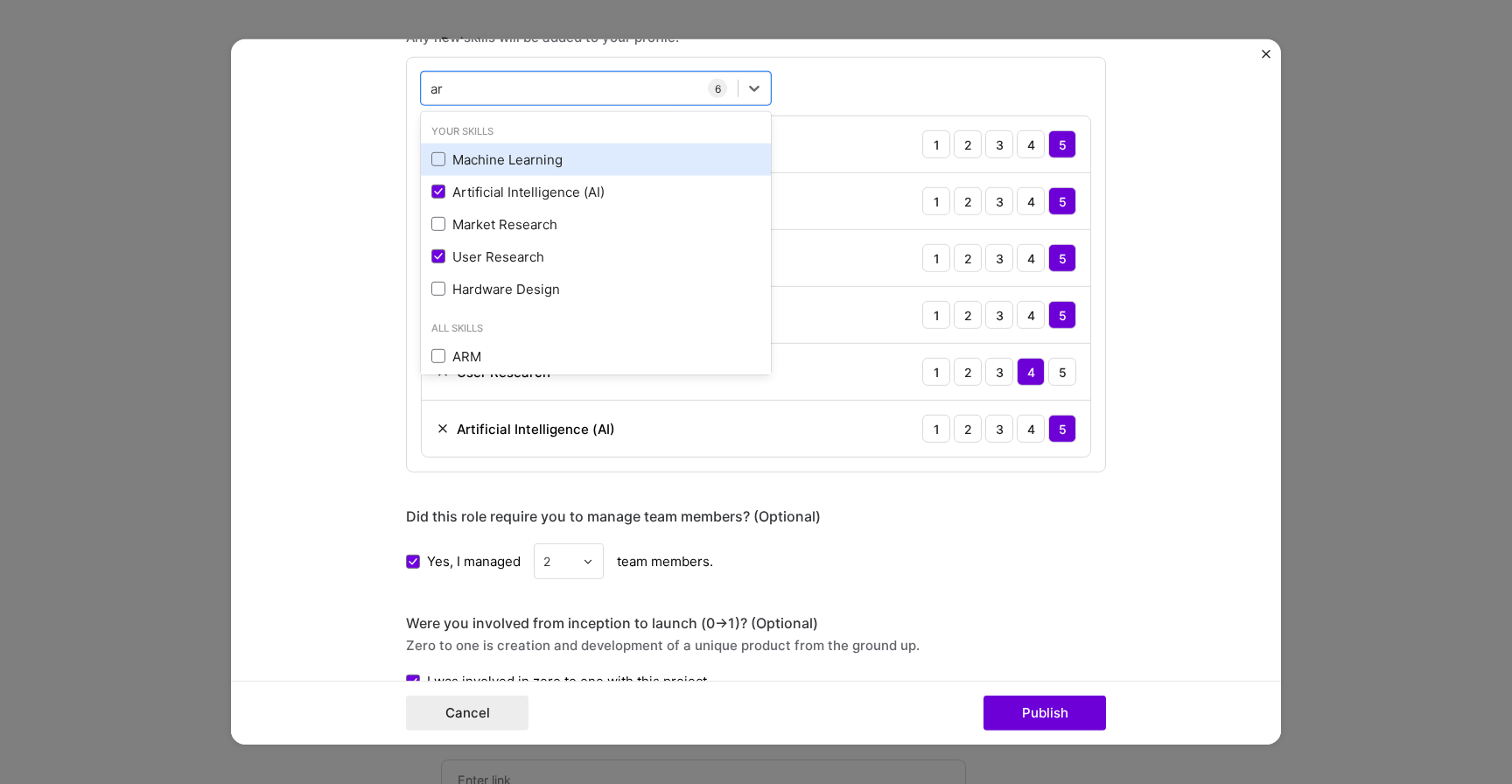
click at [447, 160] on div "Machine Learning" at bounding box center [595, 159] width 329 height 18
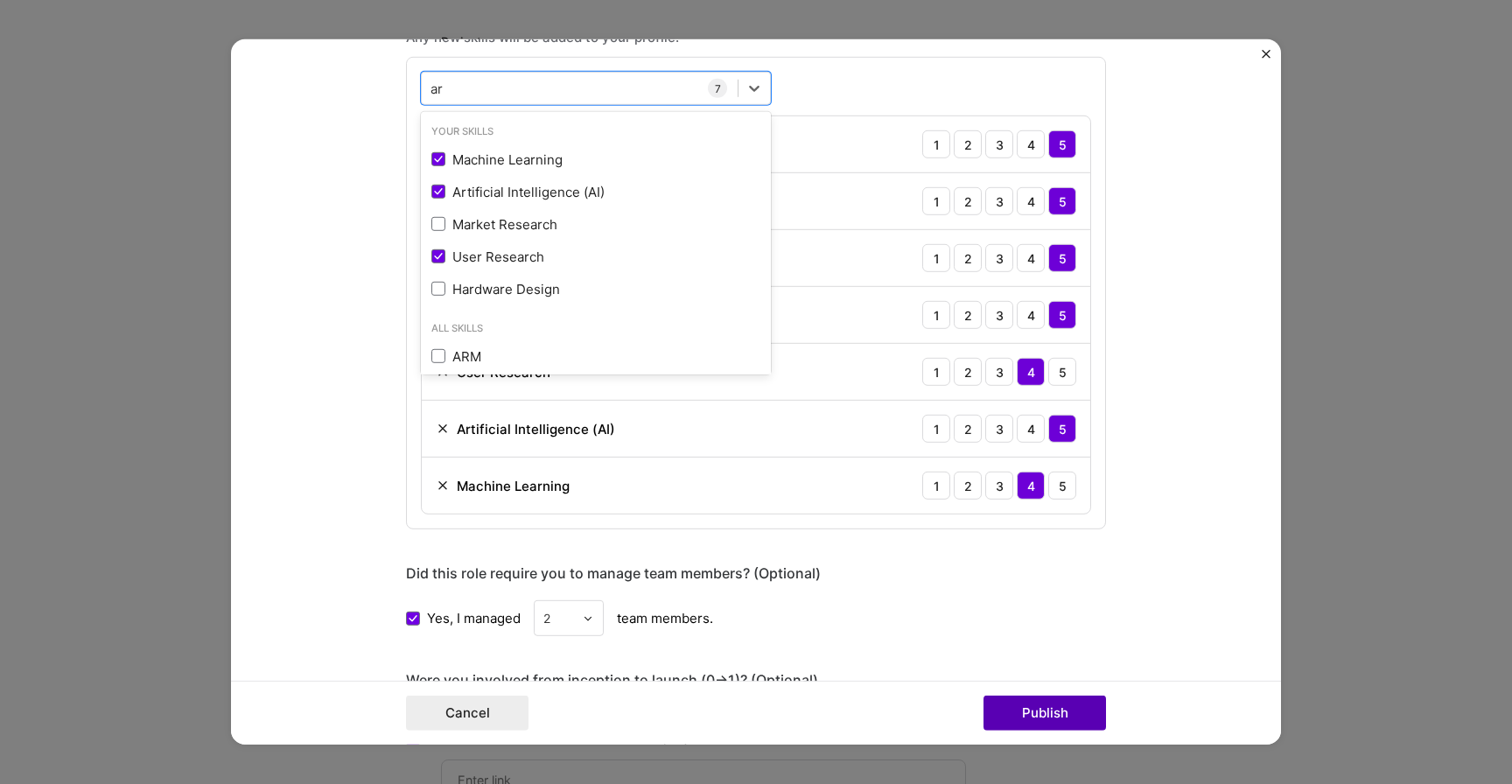
type input "ar"
click at [1029, 714] on button "Publish" at bounding box center [1045, 713] width 123 height 35
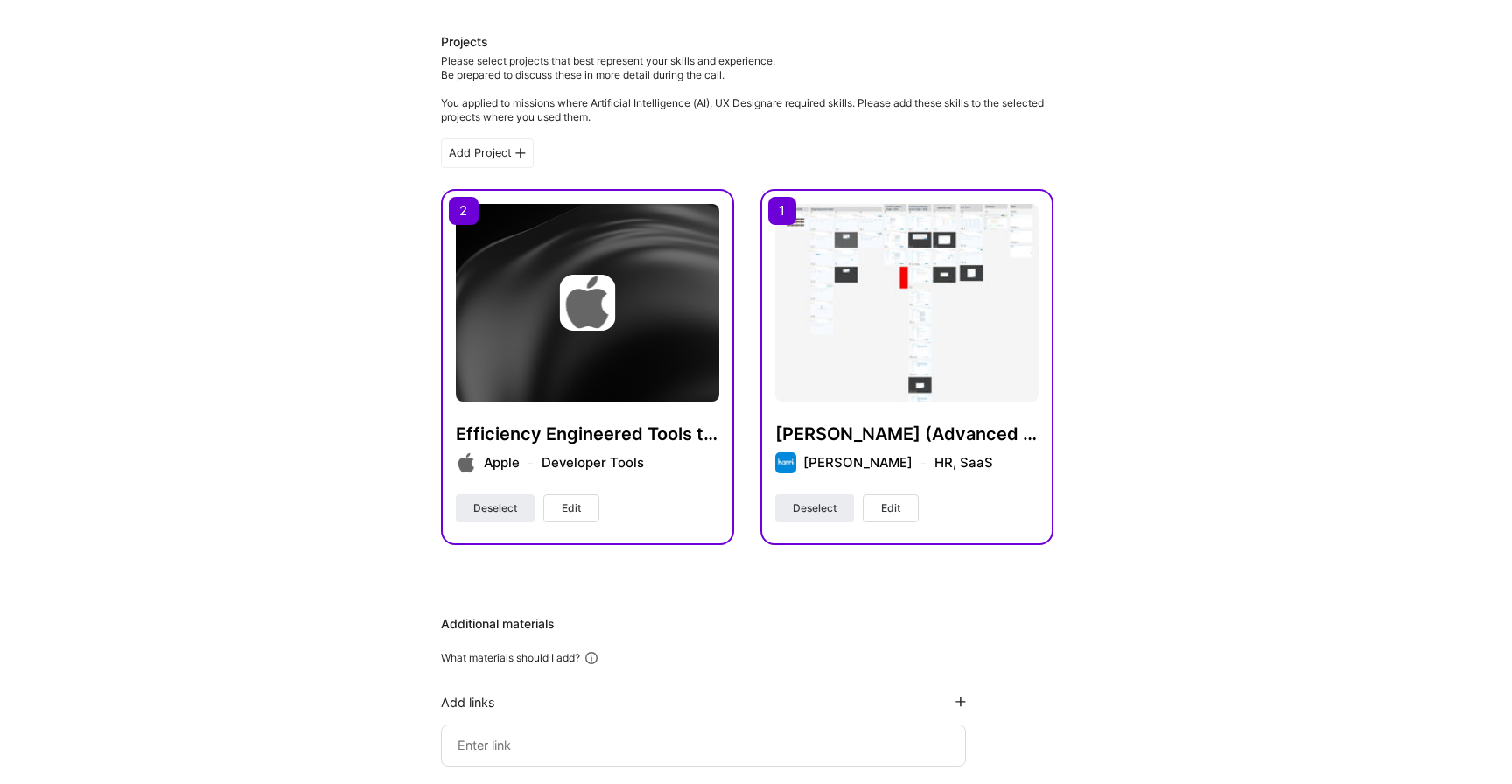
click at [888, 514] on span "Edit" at bounding box center [890, 508] width 19 height 16
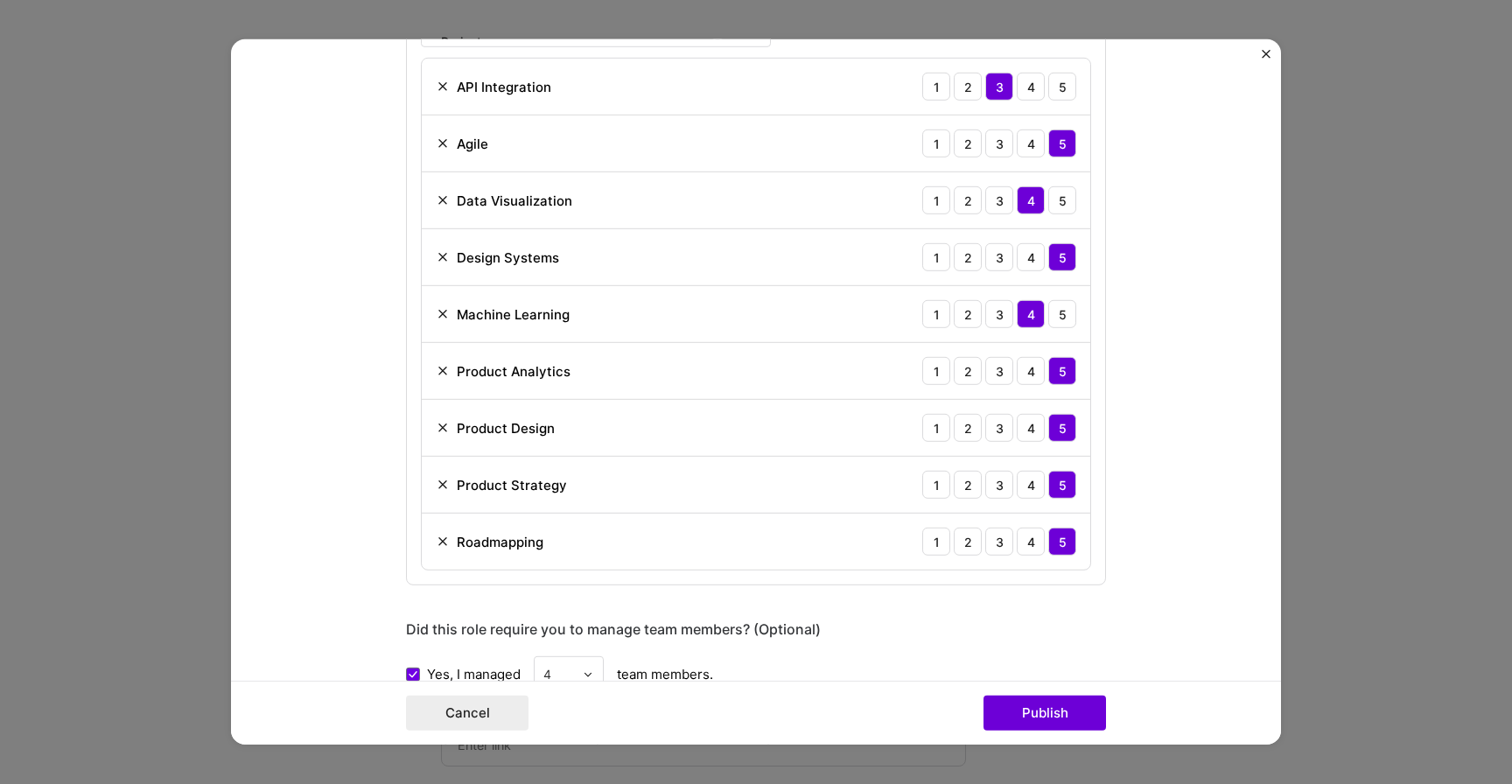
scroll to position [1298, 0]
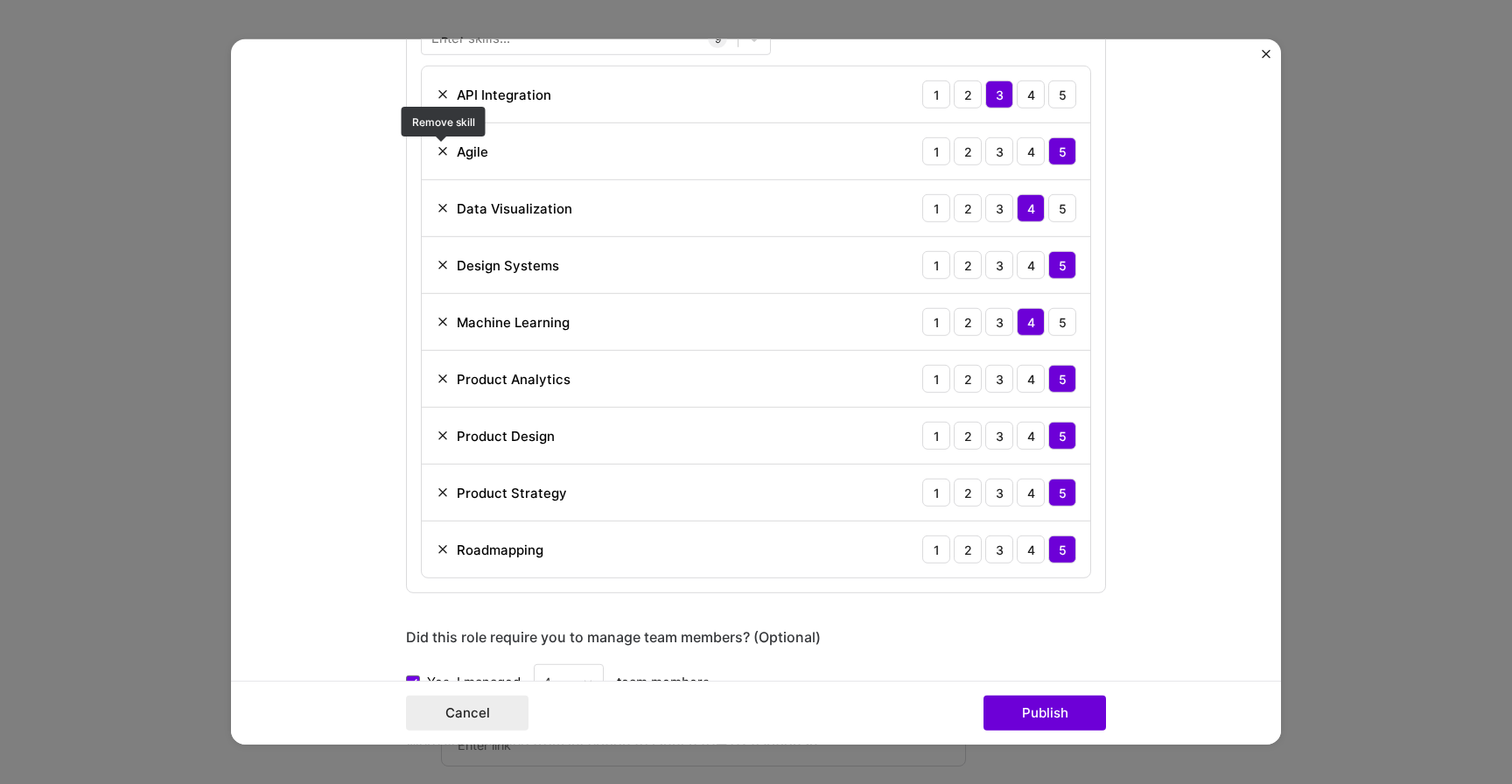
click at [445, 150] on img at bounding box center [443, 151] width 14 height 14
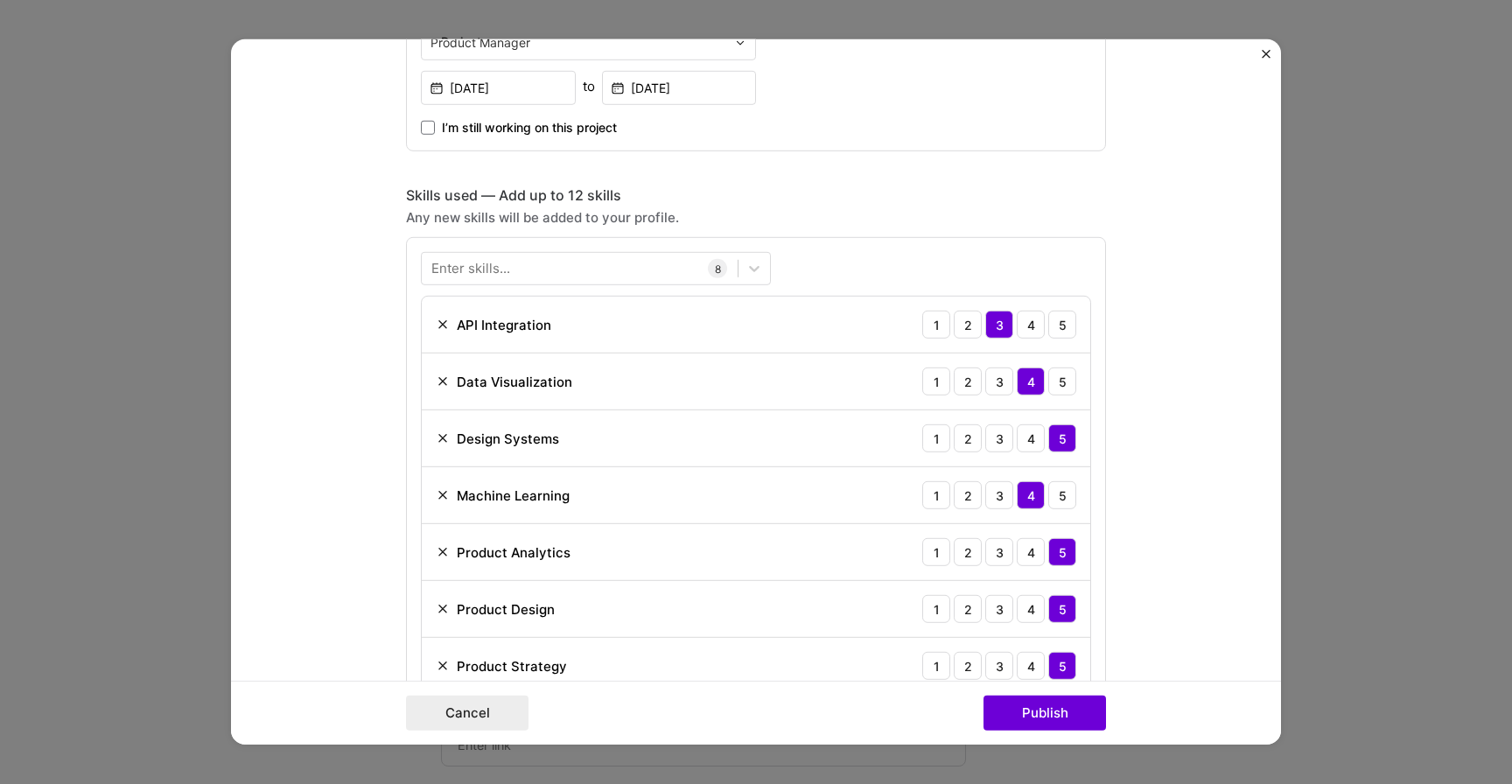
scroll to position [1058, 0]
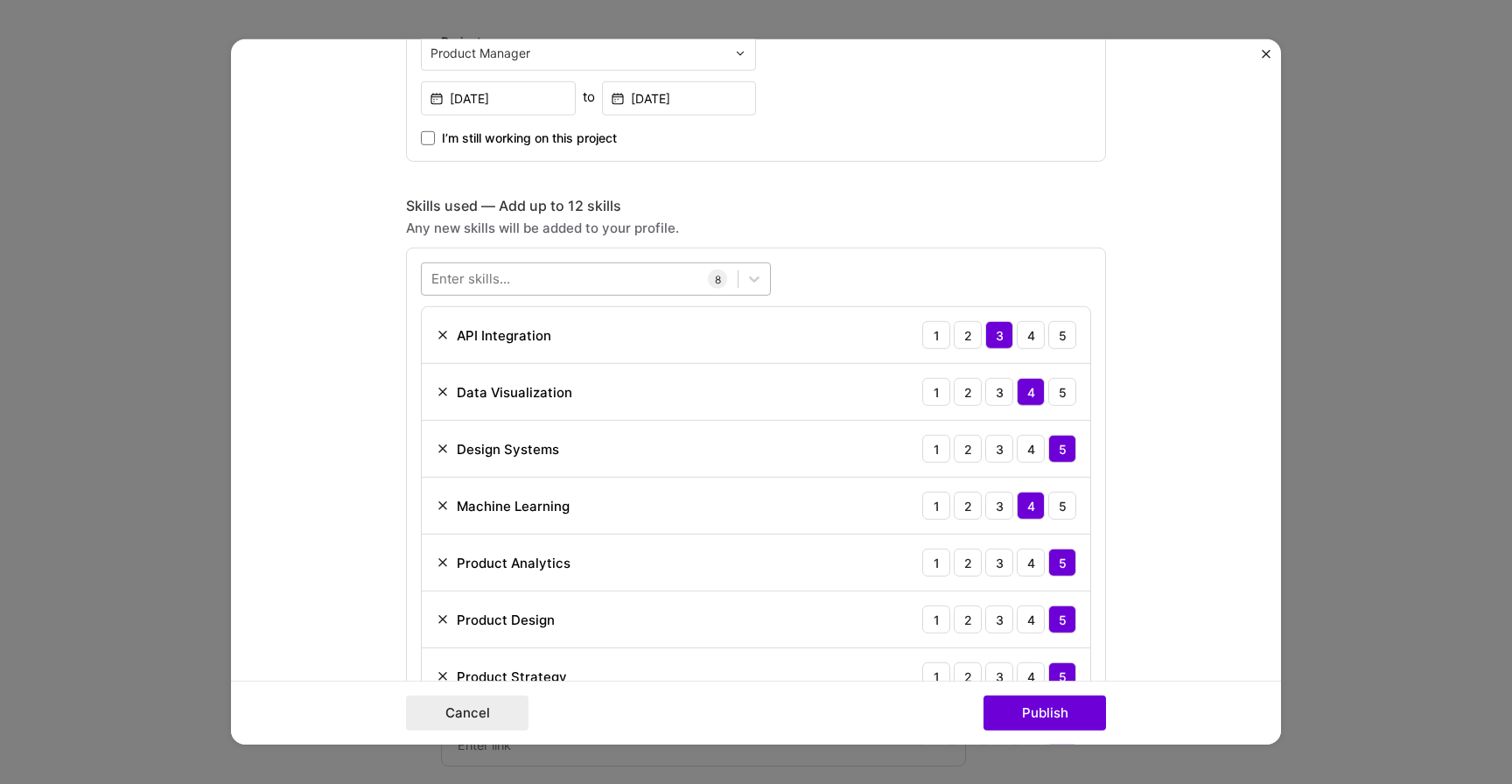
click at [532, 272] on div at bounding box center [580, 278] width 316 height 29
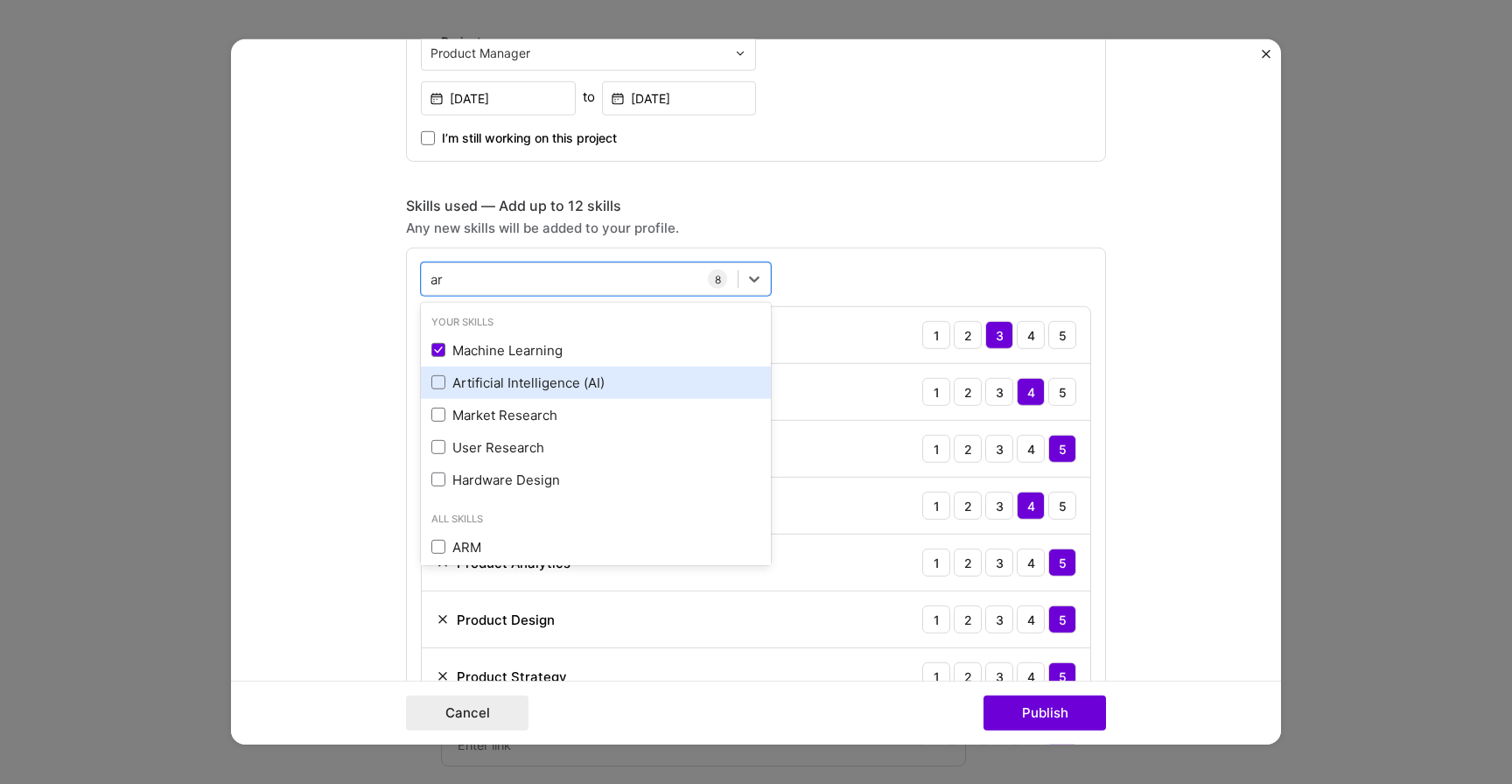
click at [484, 378] on div "Artificial Intelligence (AI)" at bounding box center [595, 382] width 329 height 18
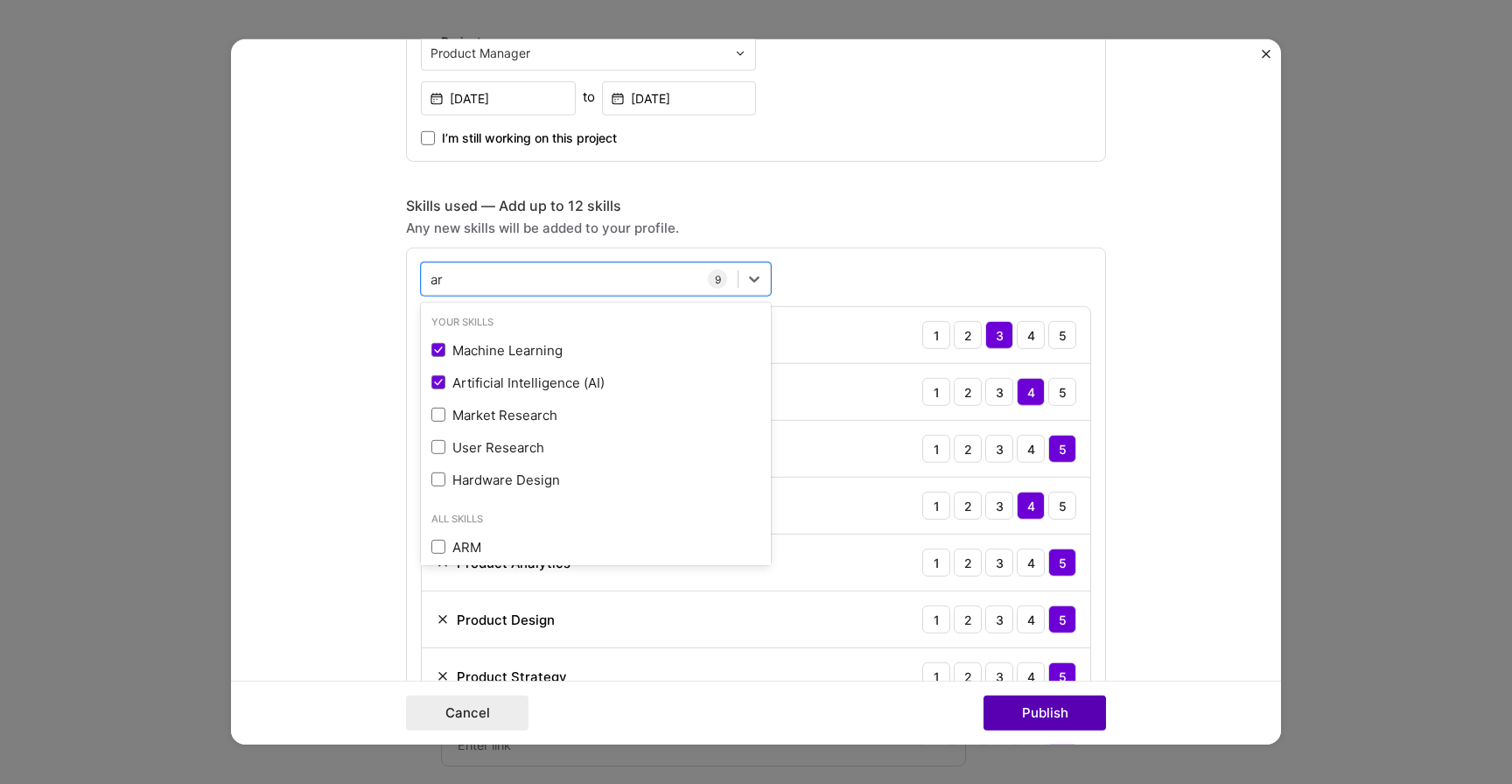
type input "ar"
click at [1030, 704] on button "Publish" at bounding box center [1045, 713] width 123 height 35
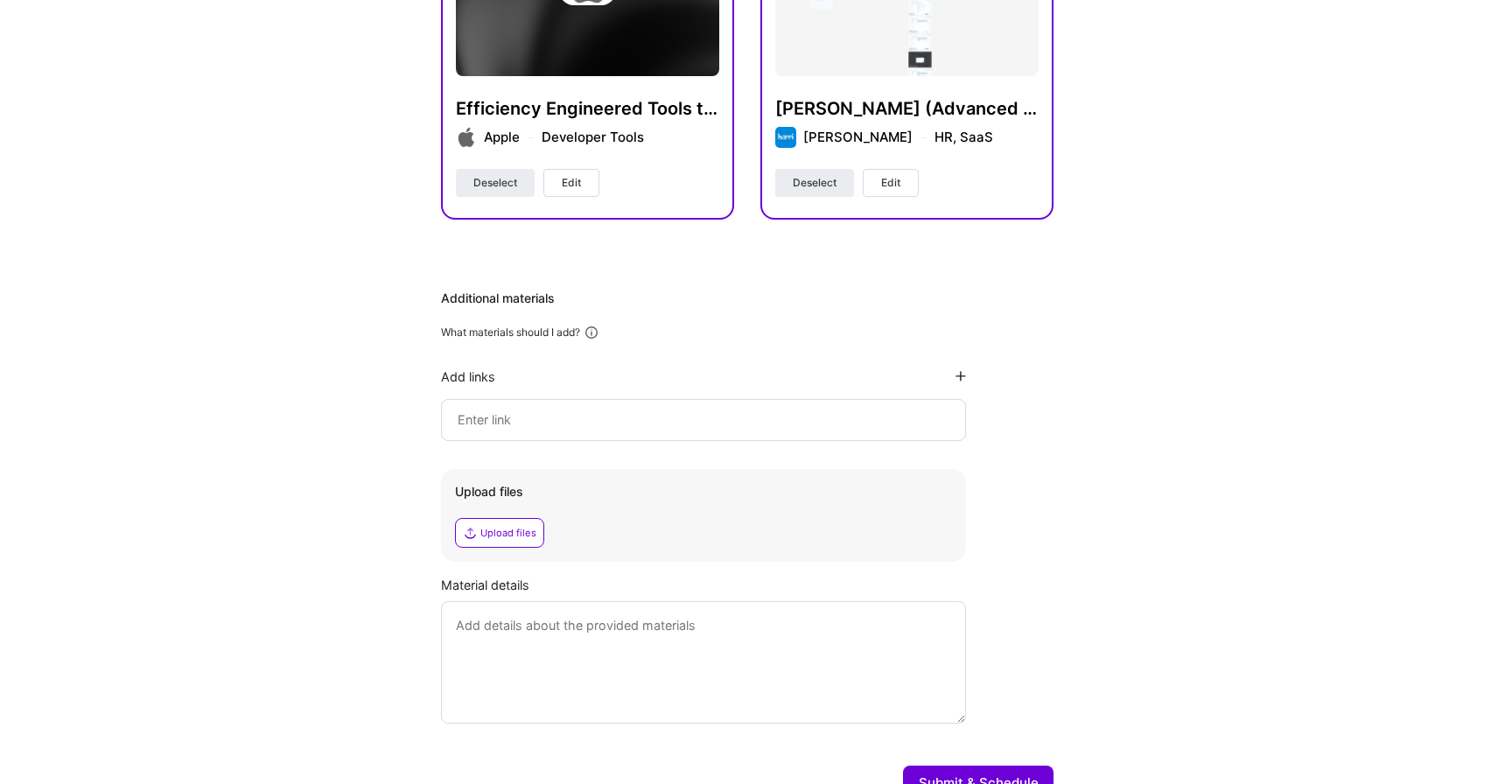
scroll to position [703, 0]
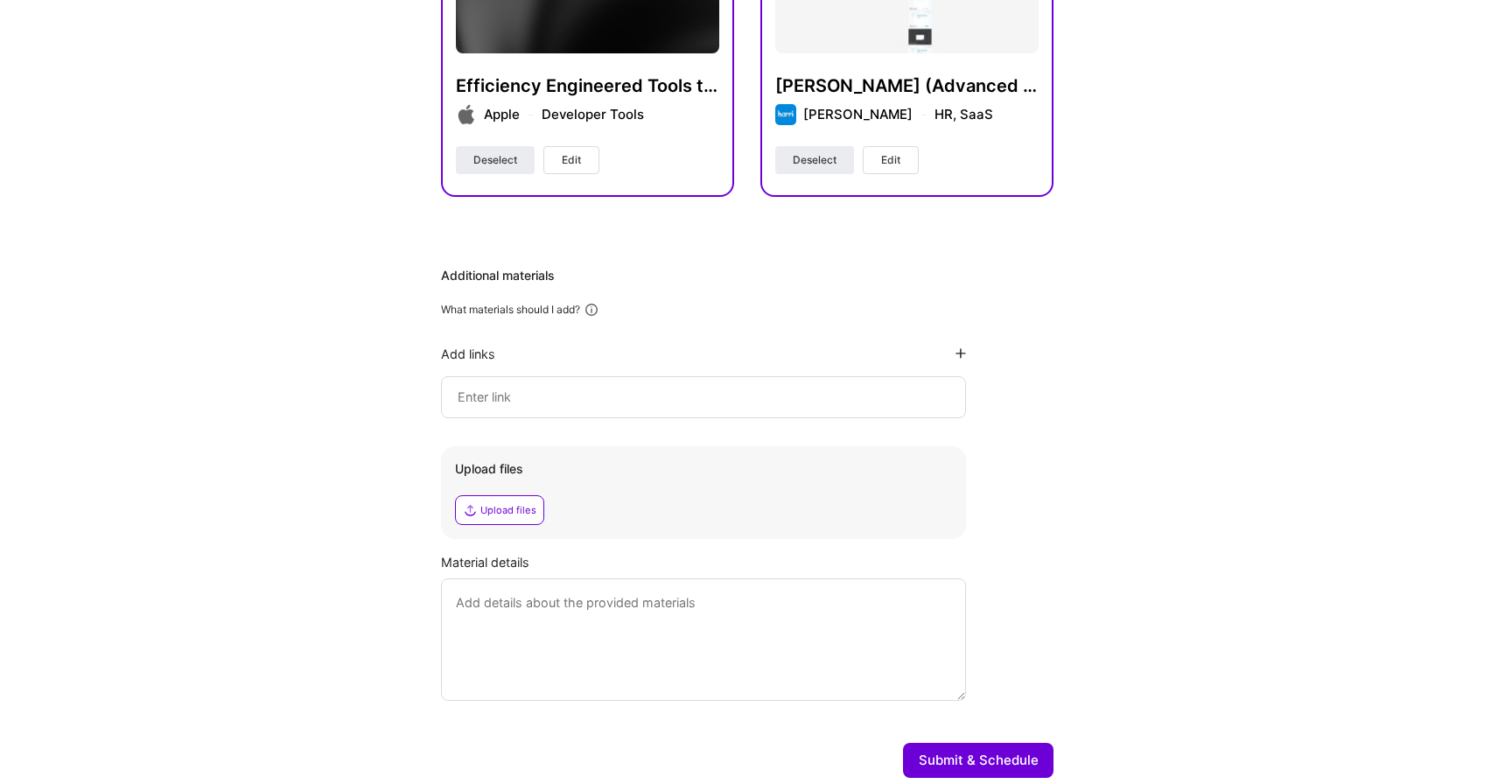
click at [534, 396] on input at bounding box center [703, 397] width 495 height 21
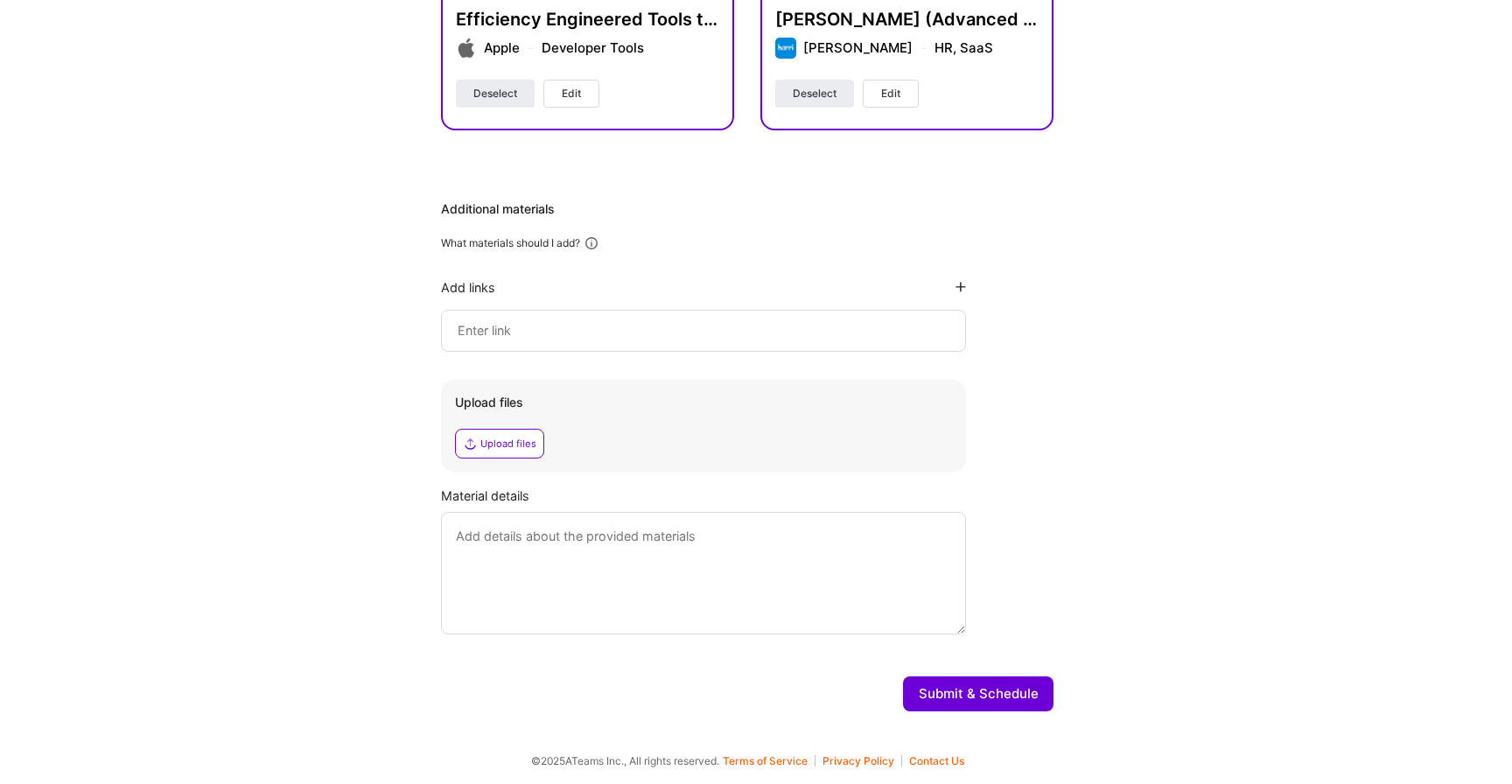
click at [964, 687] on button "Submit & Schedule" at bounding box center [977, 694] width 150 height 35
